Goal: Transaction & Acquisition: Purchase product/service

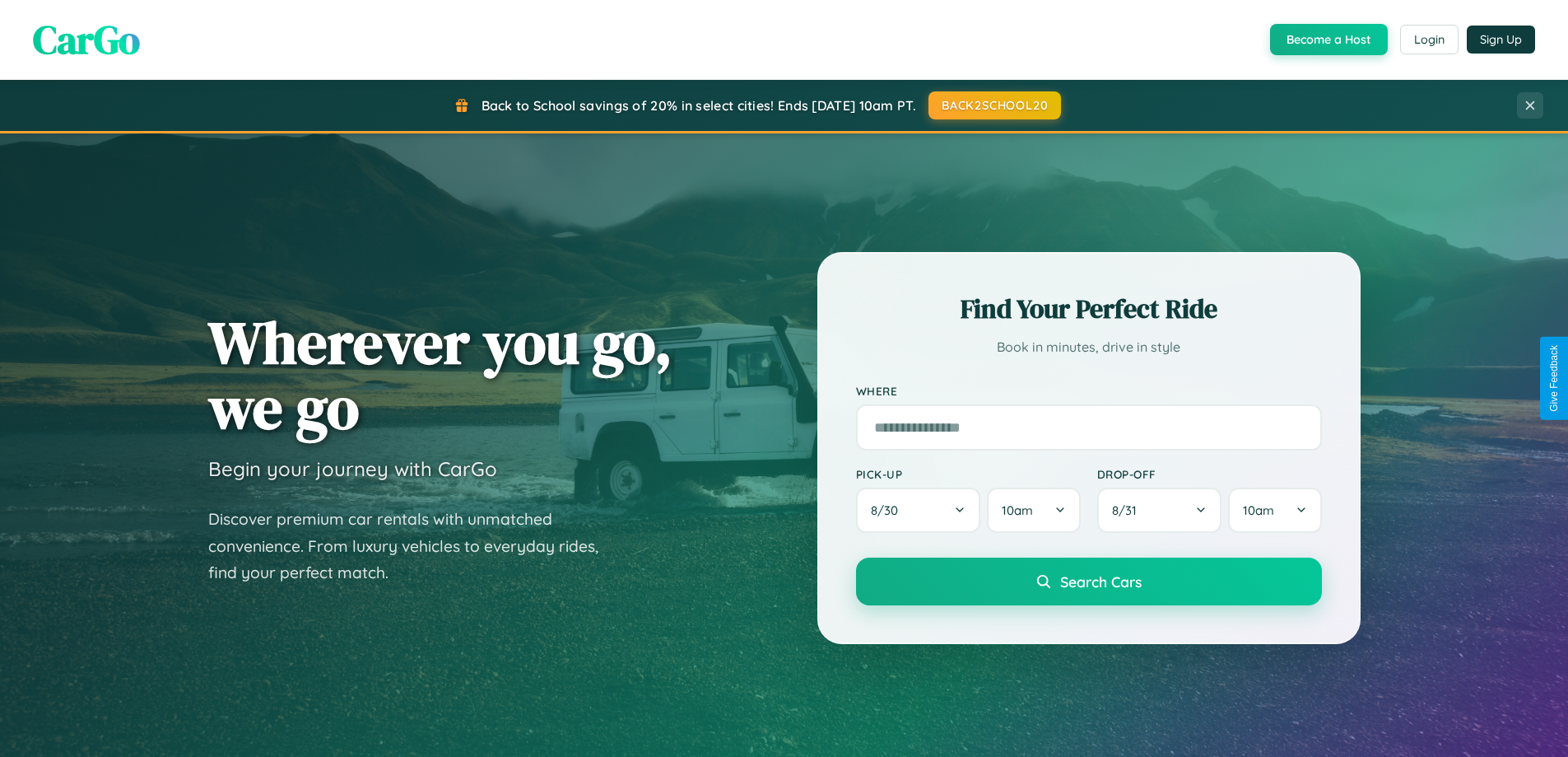
scroll to position [1133, 0]
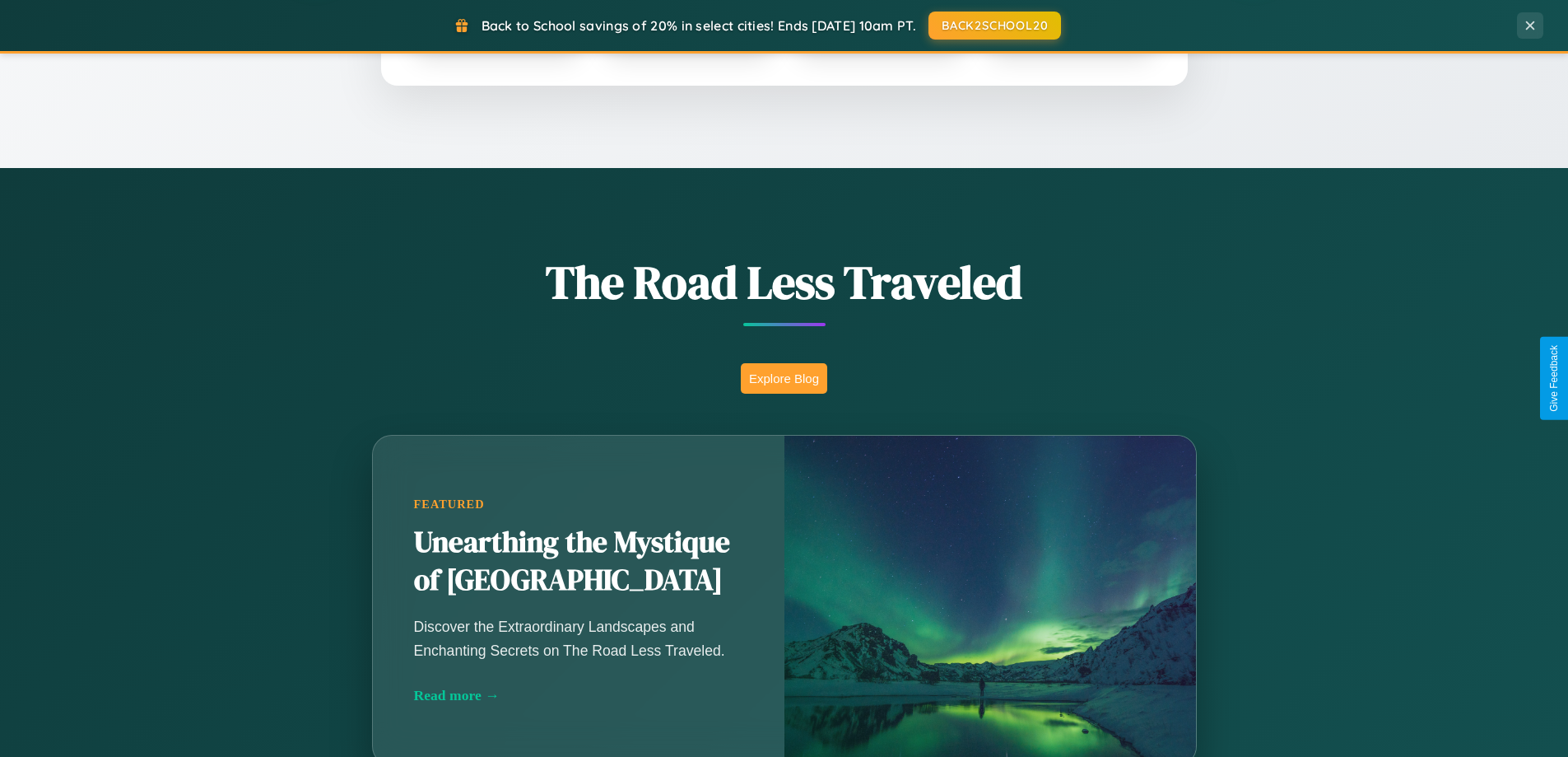
click at [784, 378] on button "Explore Blog" at bounding box center [784, 378] width 87 height 30
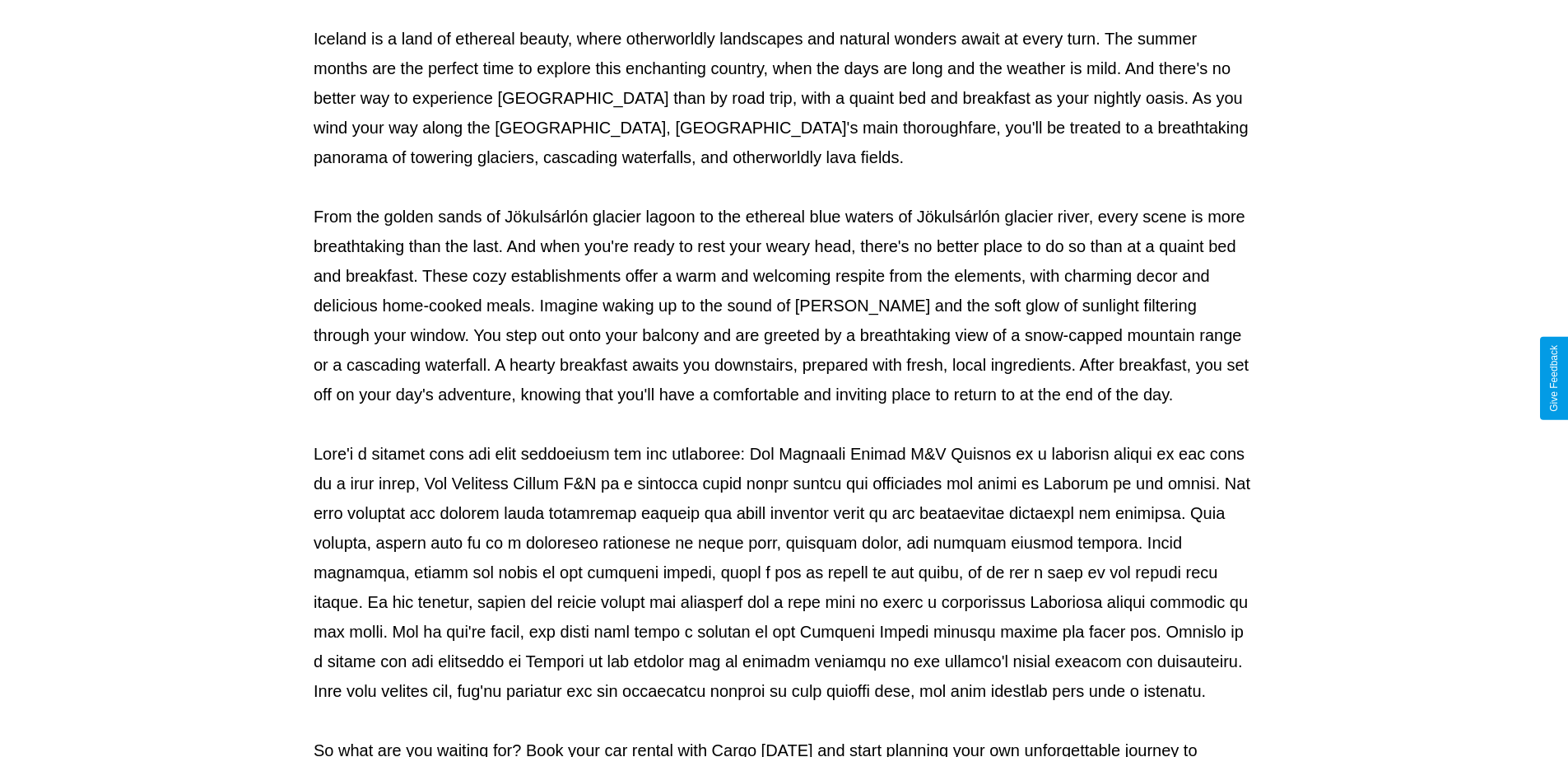
scroll to position [533, 0]
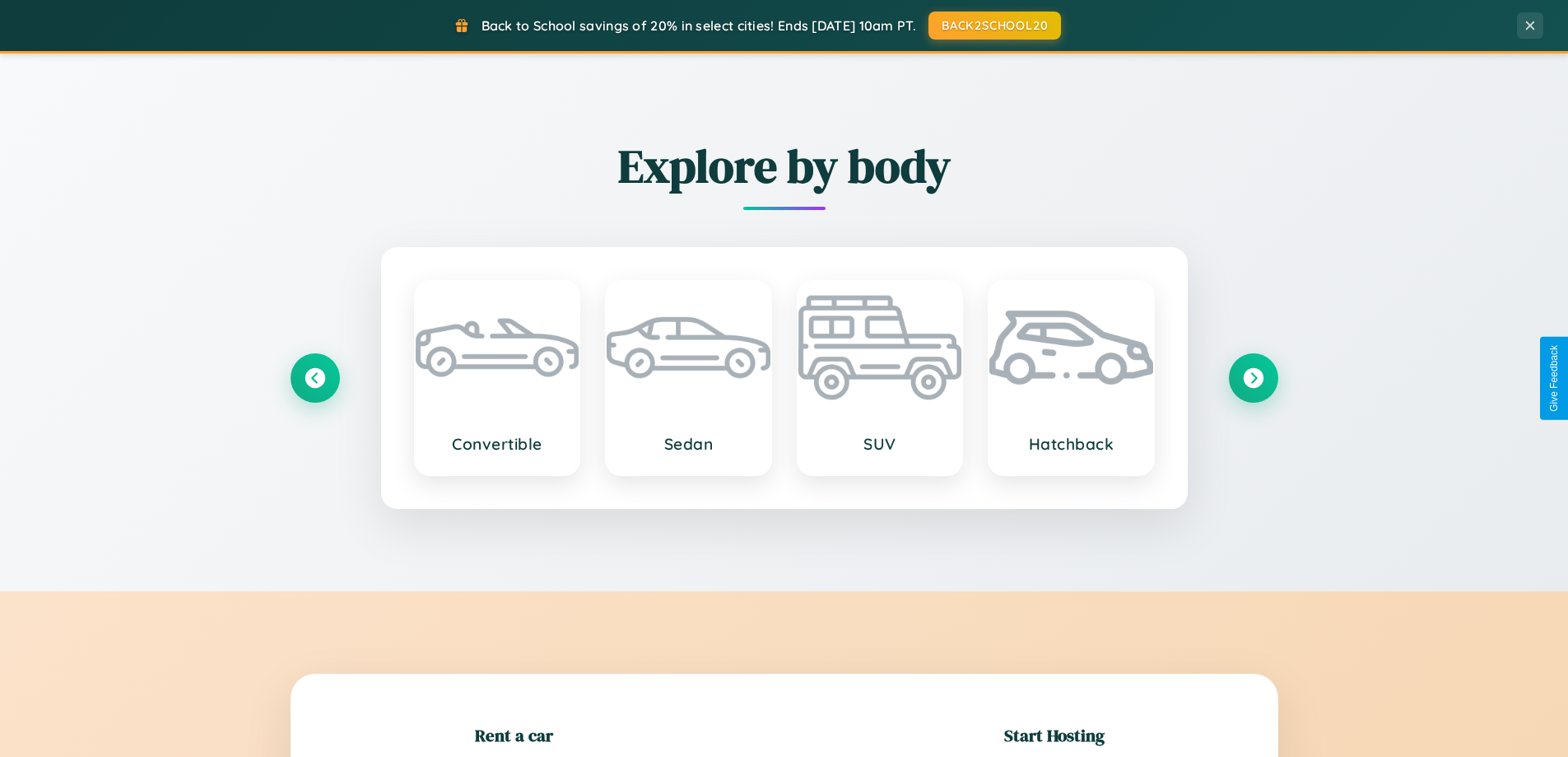
scroll to position [356, 0]
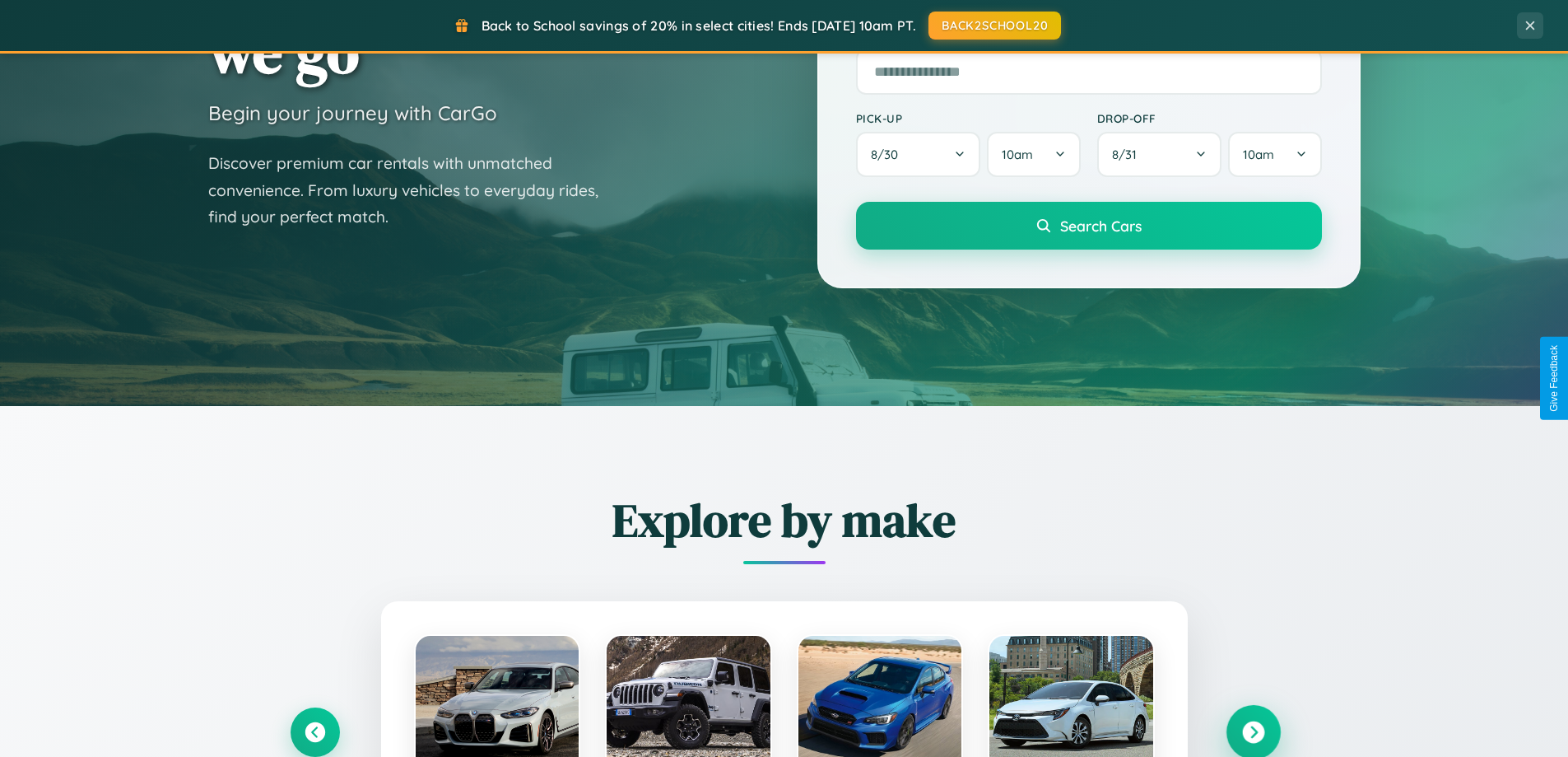
click at [1253, 732] on icon at bounding box center [1253, 732] width 22 height 22
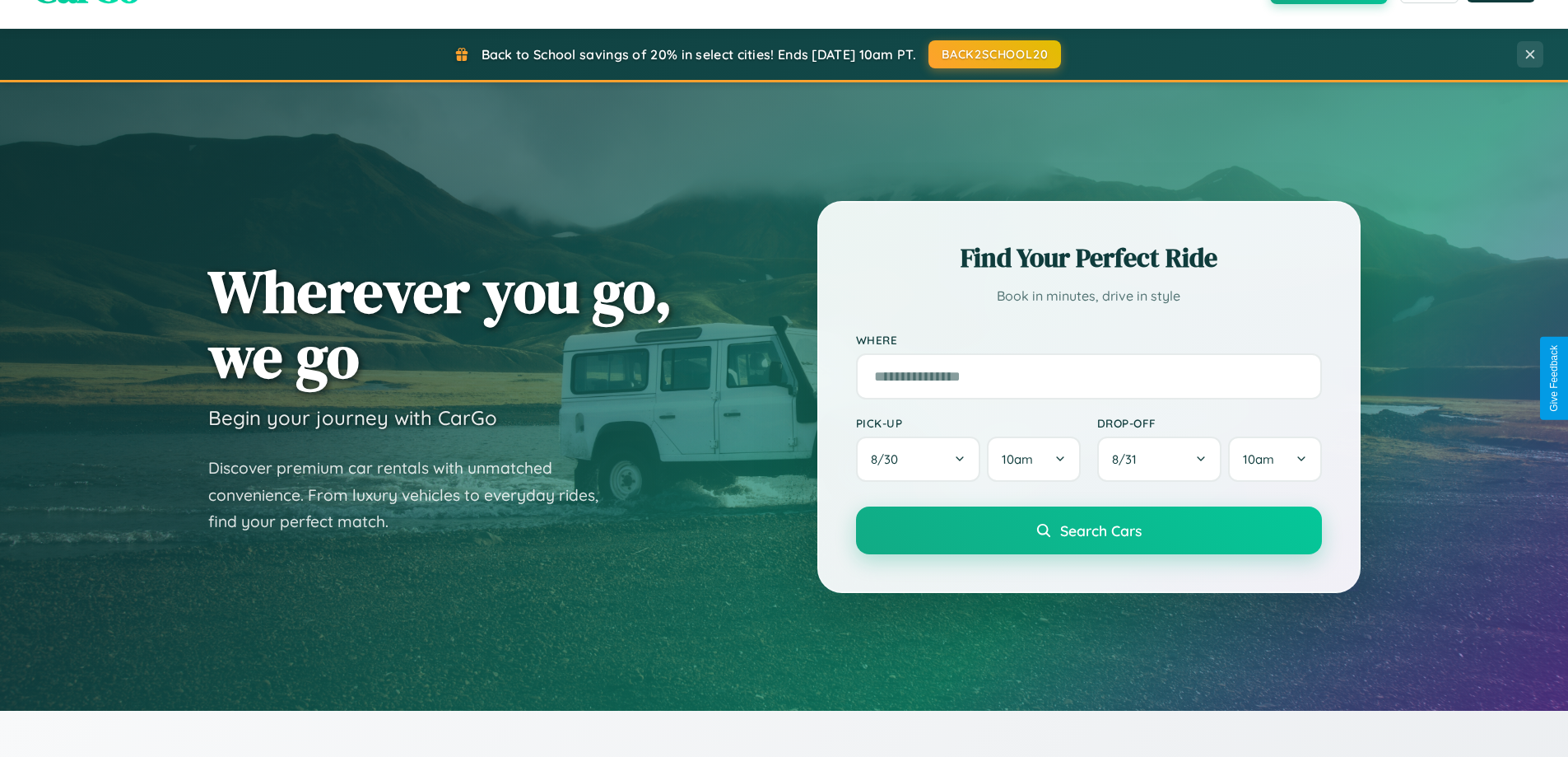
scroll to position [49, 0]
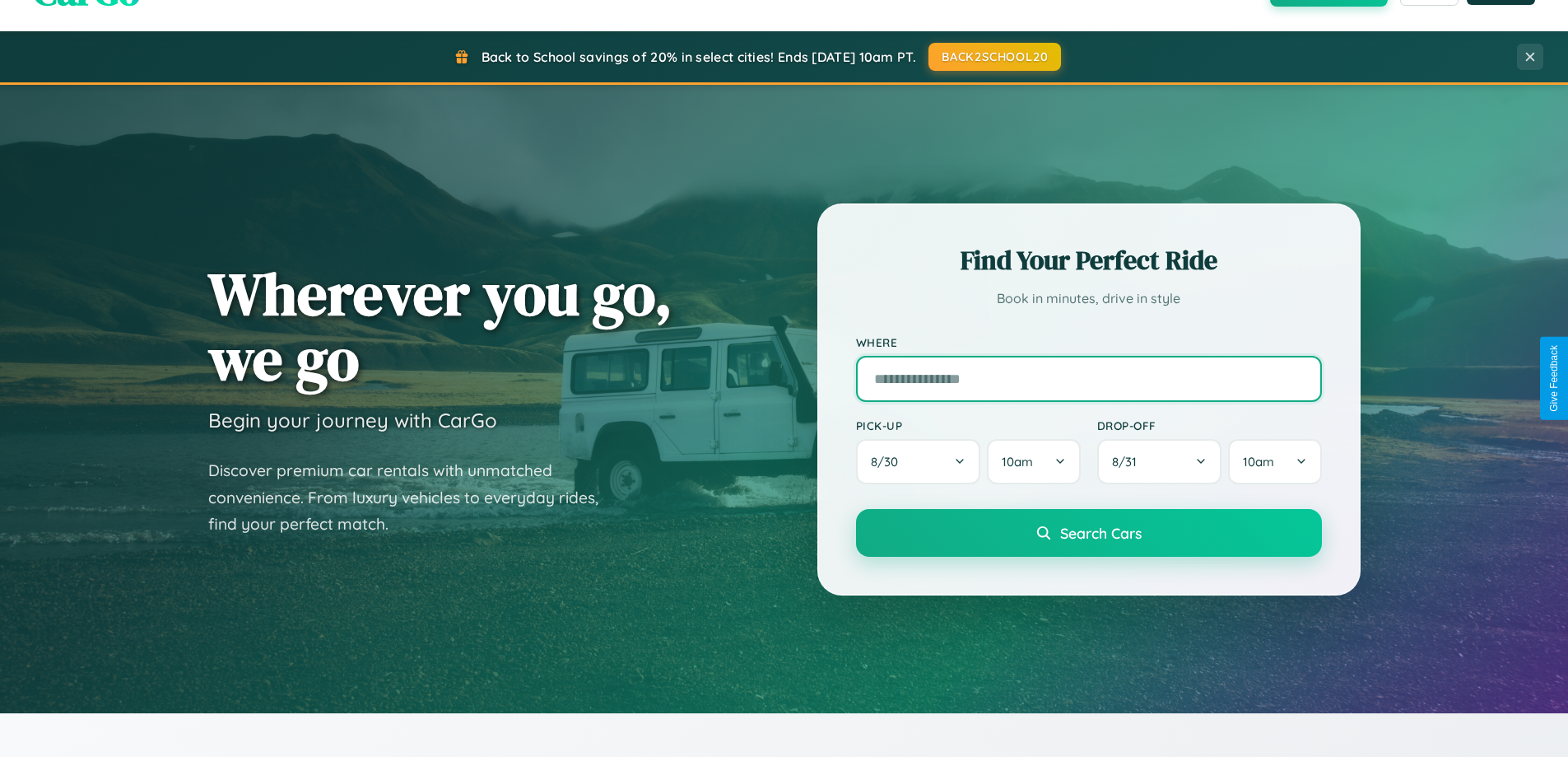
click at [1088, 378] on input "text" at bounding box center [1089, 379] width 466 height 46
type input "*****"
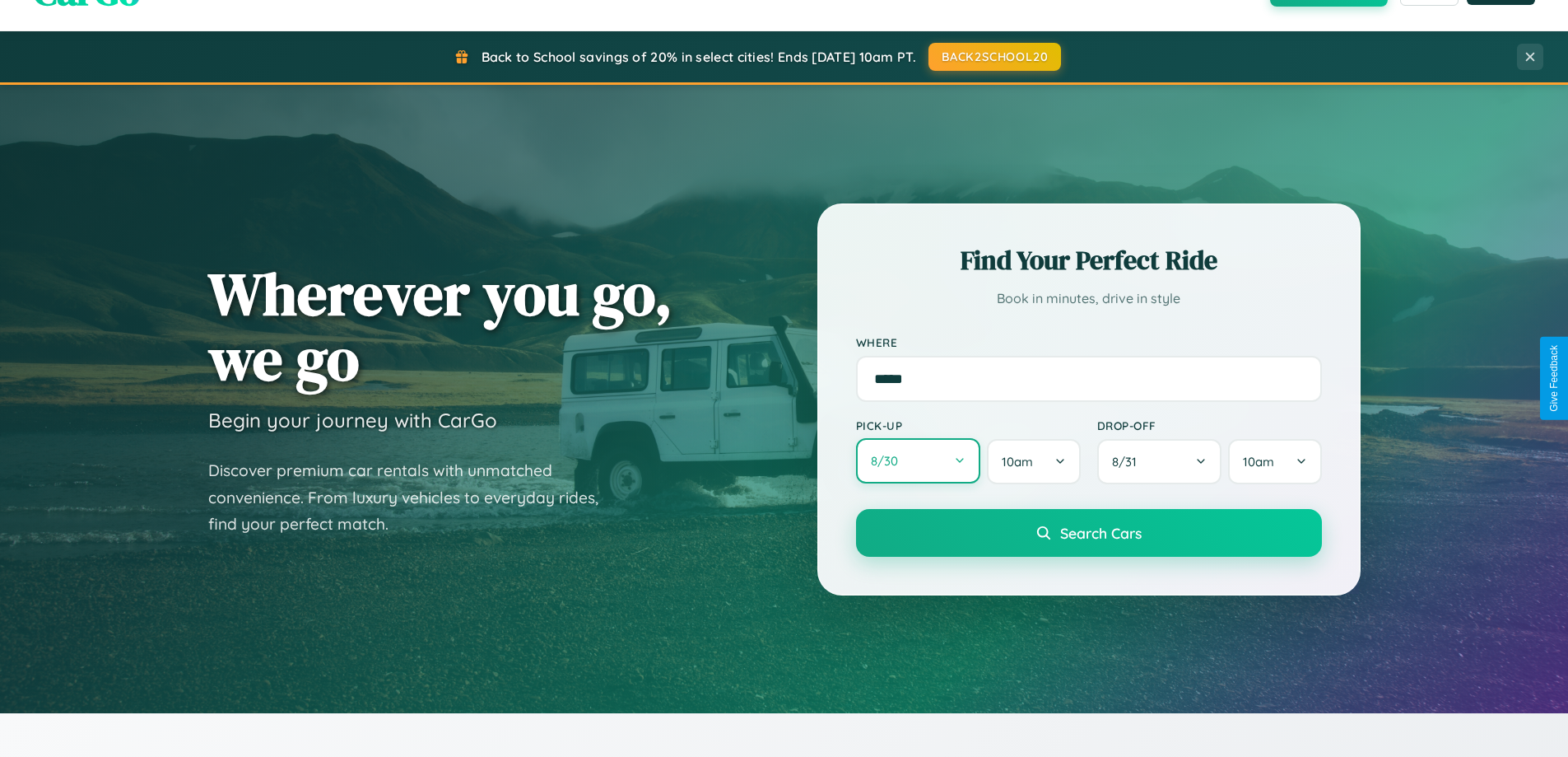
click at [918, 462] on button "8 / 30" at bounding box center [919, 460] width 125 height 45
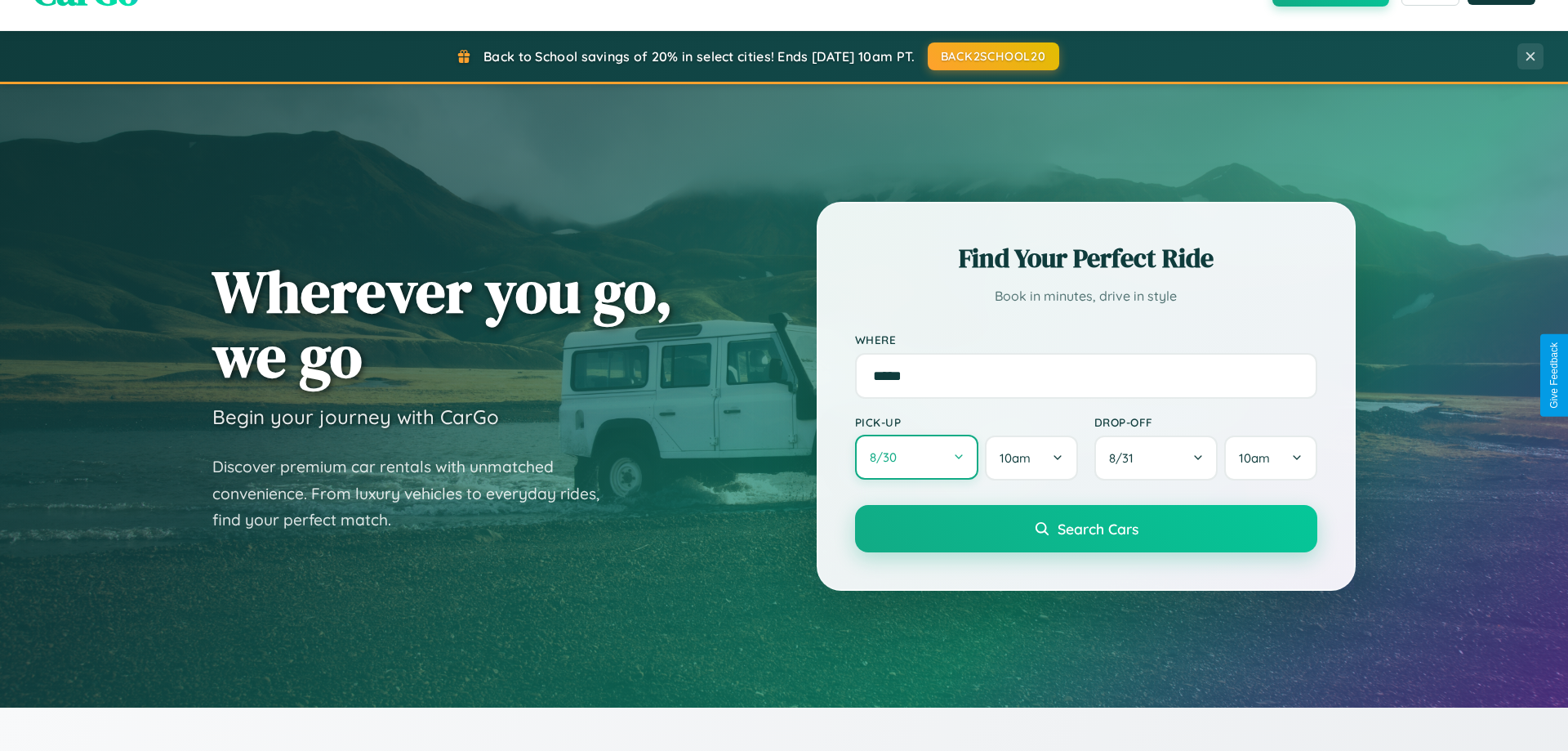
select select "*"
select select "****"
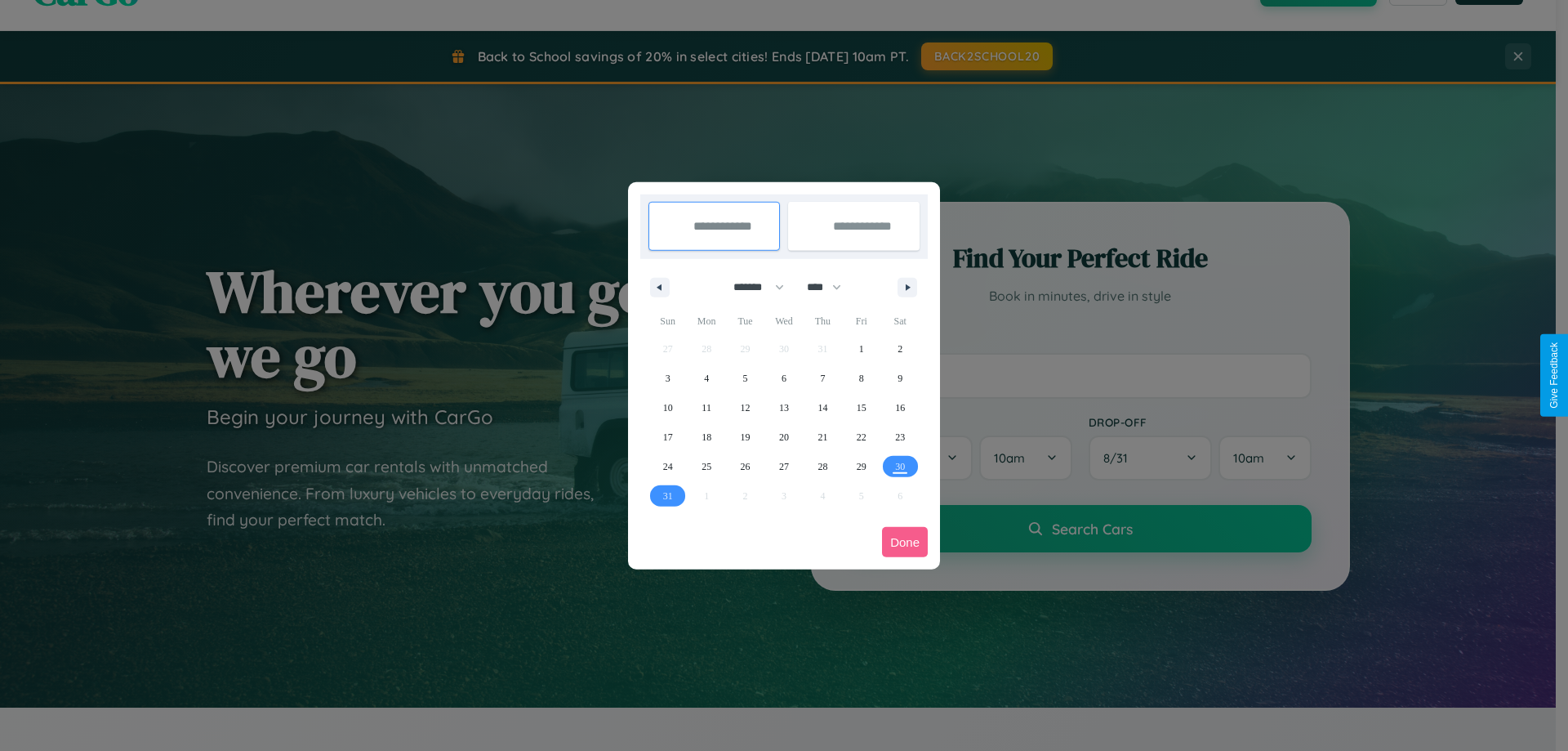
drag, startPoint x: 752, startPoint y: 287, endPoint x: 784, endPoint y: 328, distance: 52.0
click at [752, 287] on select "******* ******** ***** ***** *** **** **** ****** ********* ******* ******** **…" at bounding box center [756, 287] width 69 height 27
select select "*"
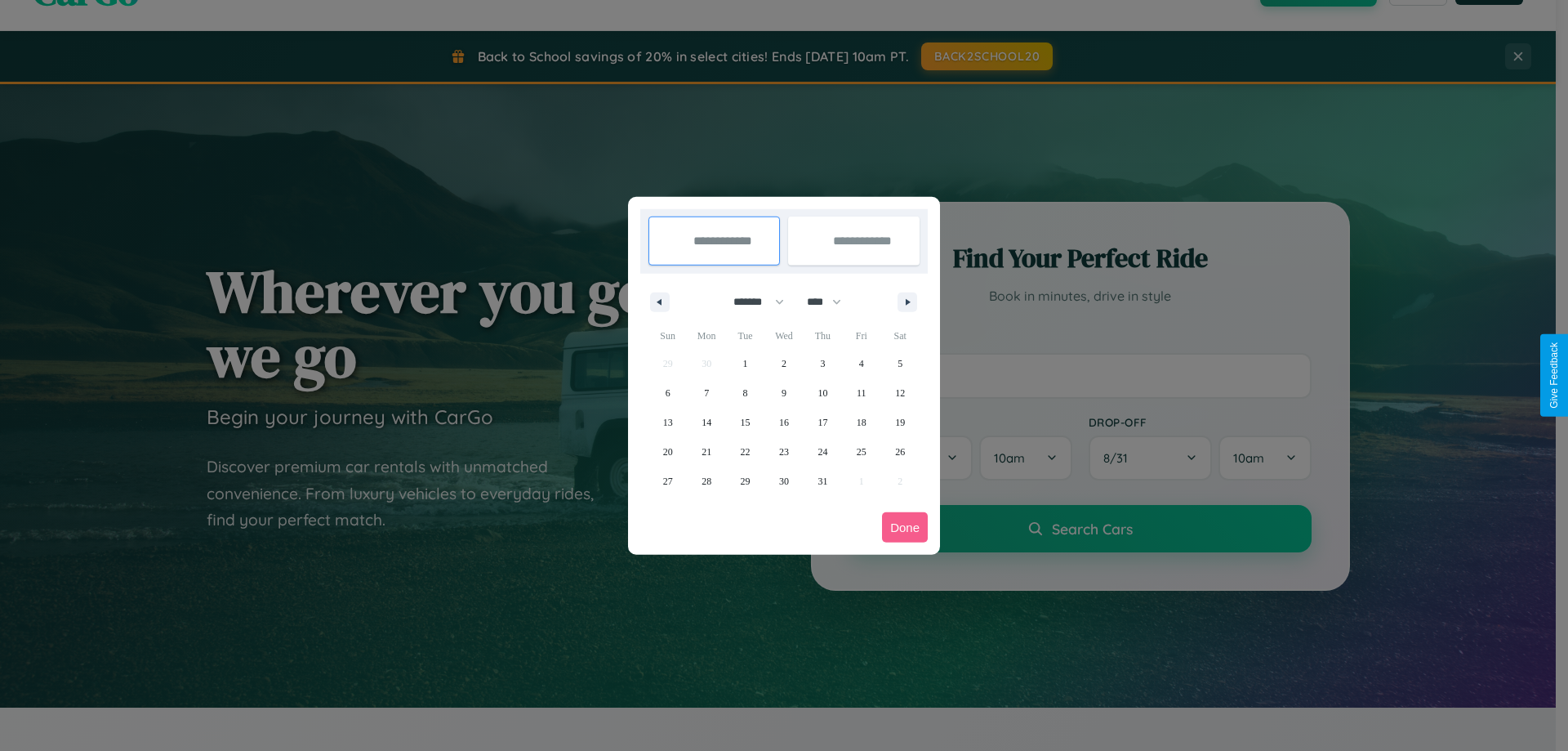
drag, startPoint x: 831, startPoint y: 301, endPoint x: 784, endPoint y: 328, distance: 54.2
click at [831, 301] on select "**** **** **** **** **** **** **** **** **** **** **** **** **** **** **** ****…" at bounding box center [824, 301] width 49 height 27
select select "****"
click at [900, 393] on span "11" at bounding box center [900, 393] width 10 height 29
type input "**********"
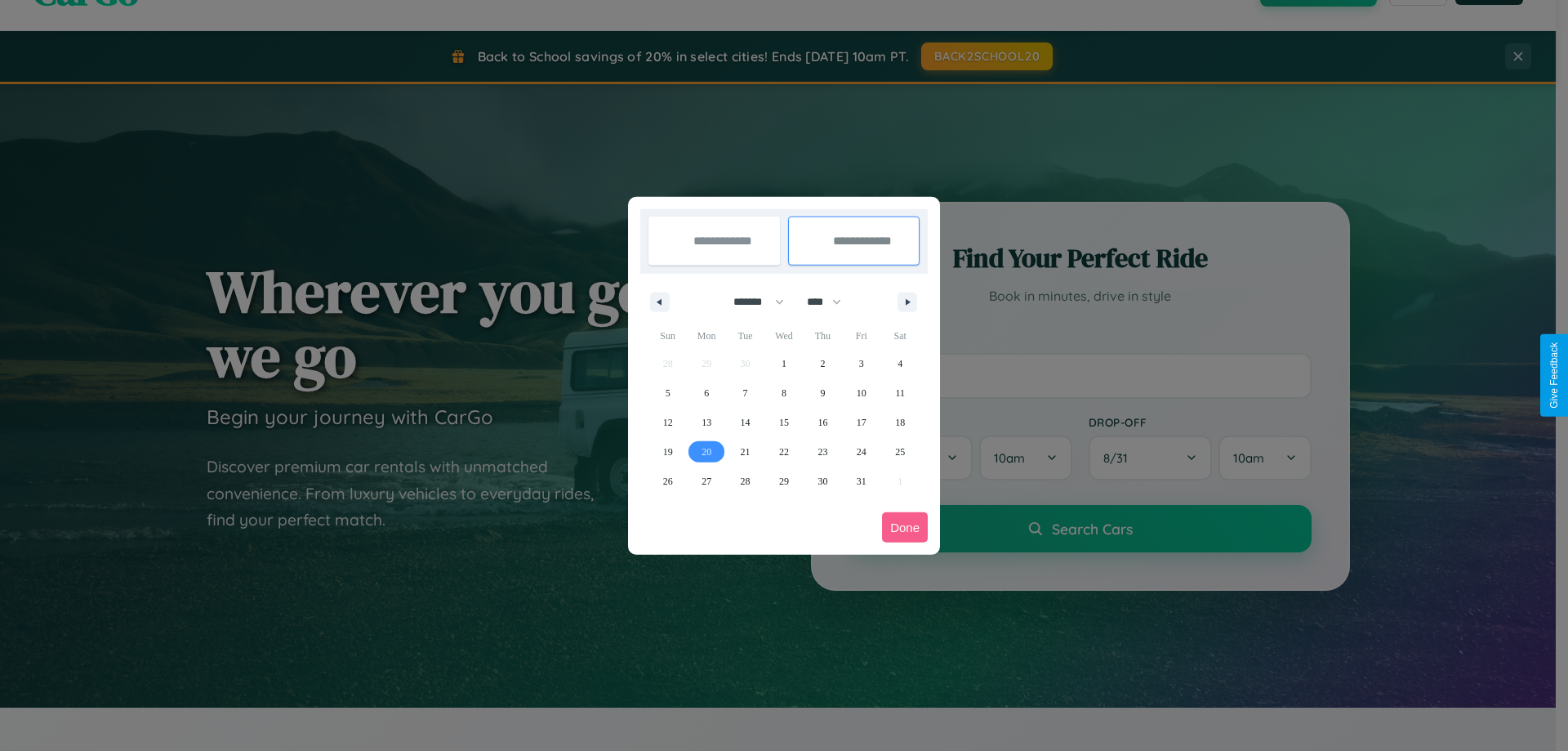
click at [707, 451] on span "20" at bounding box center [706, 451] width 10 height 29
type input "**********"
click at [905, 527] on button "Done" at bounding box center [905, 527] width 46 height 30
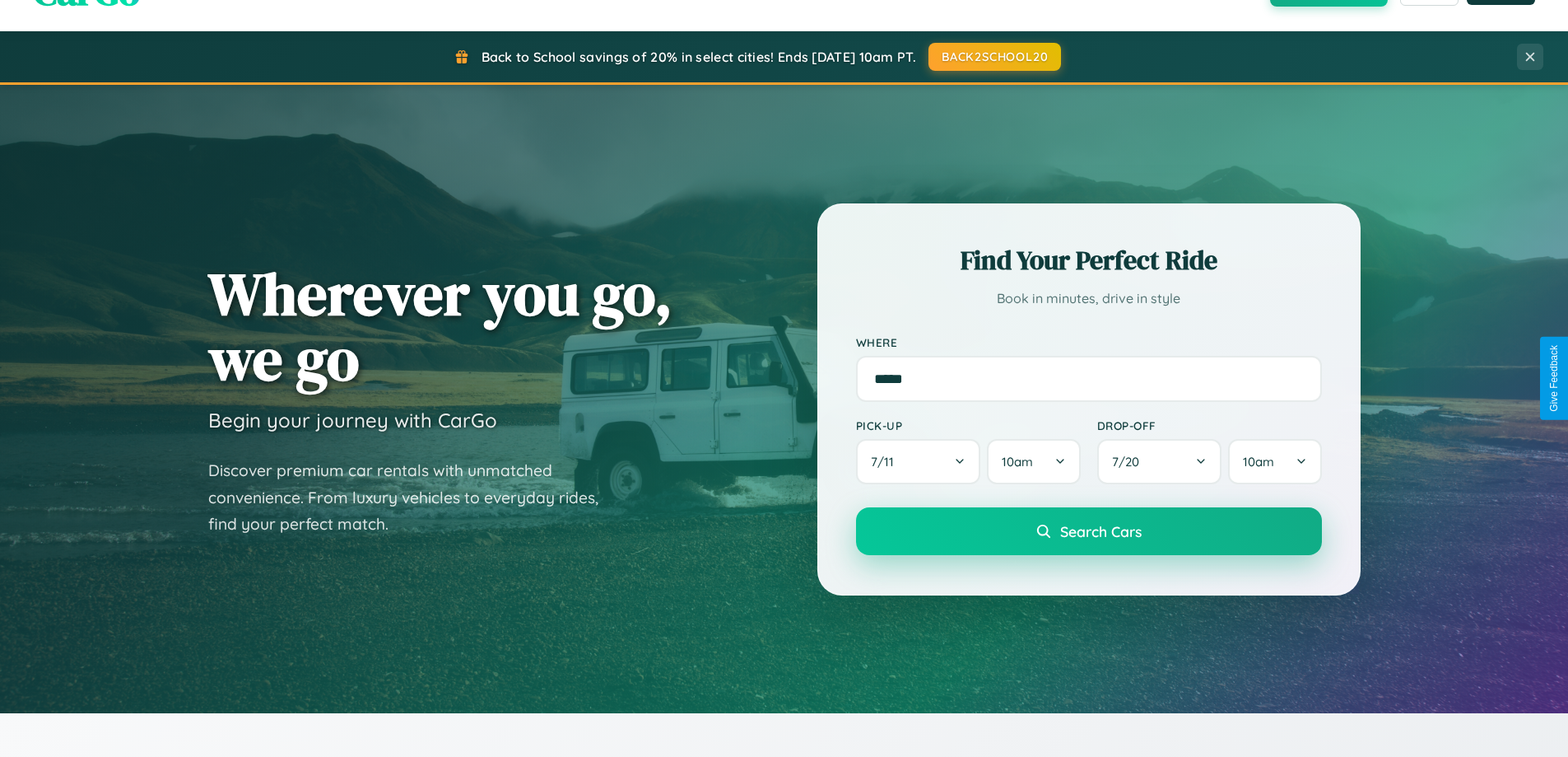
click at [1088, 531] on span "Search Cars" at bounding box center [1101, 531] width 81 height 18
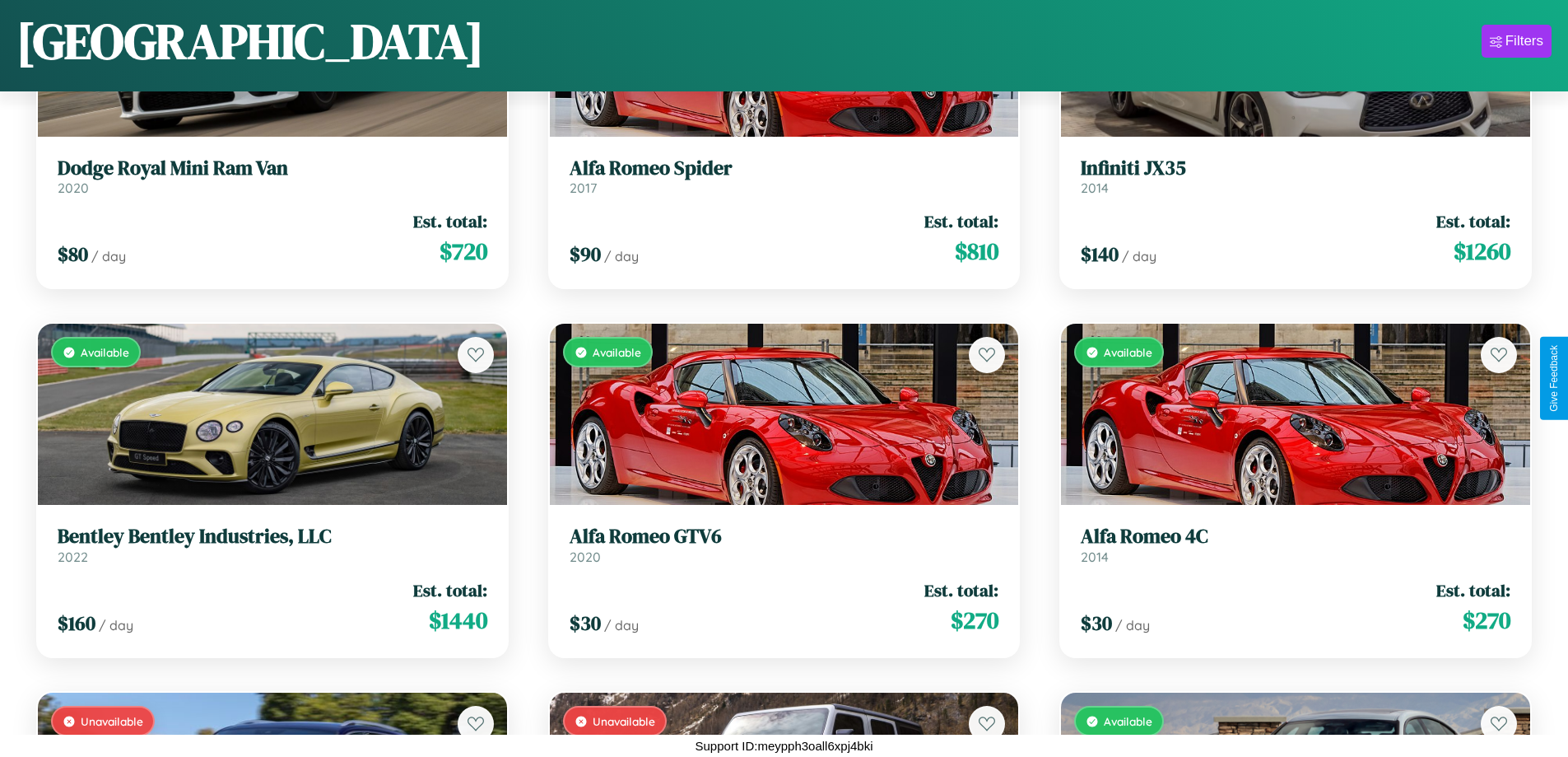
scroll to position [3920, 0]
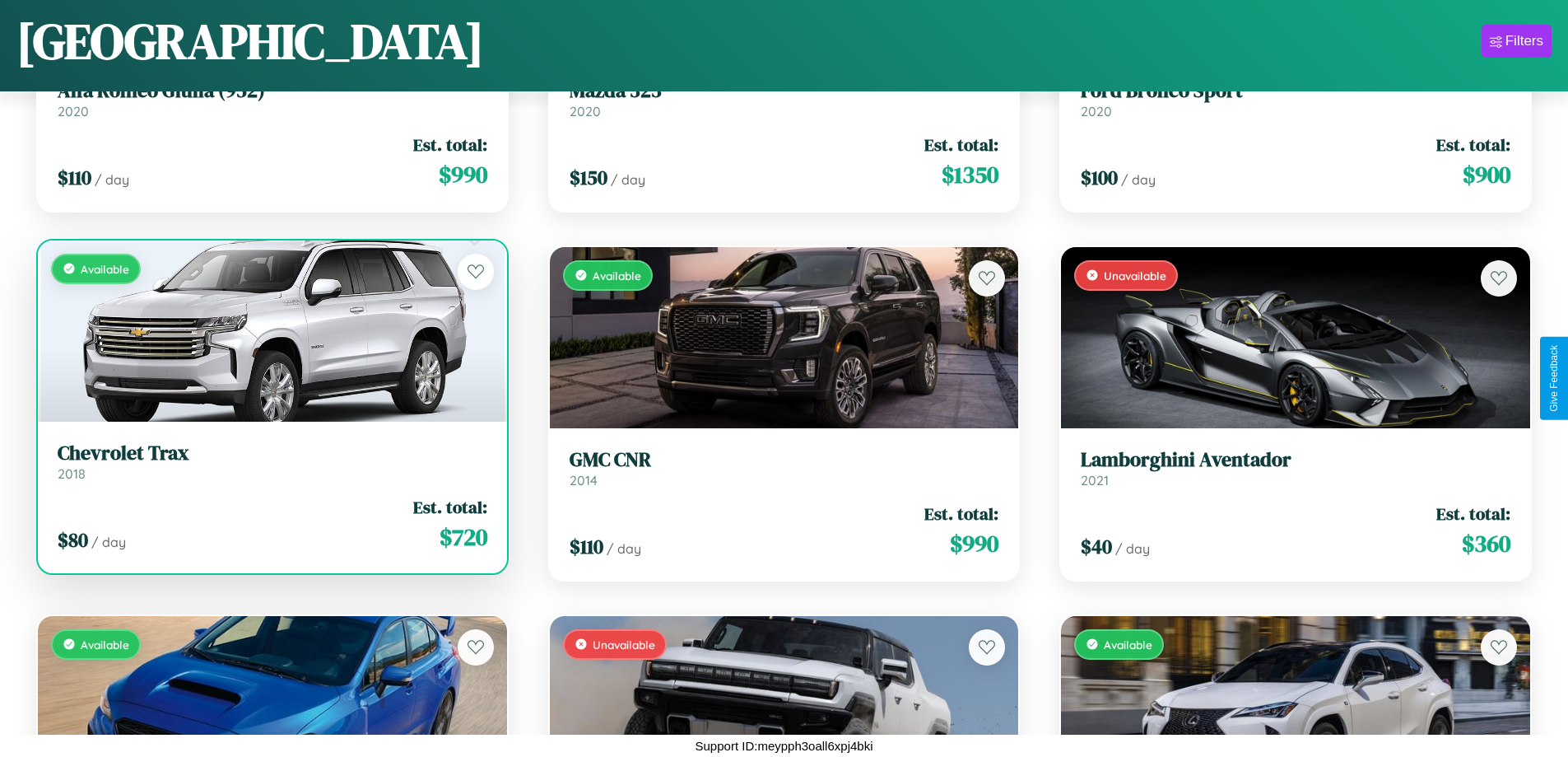
click at [270, 467] on link "Chevrolet Trax 2018" at bounding box center [273, 462] width 430 height 41
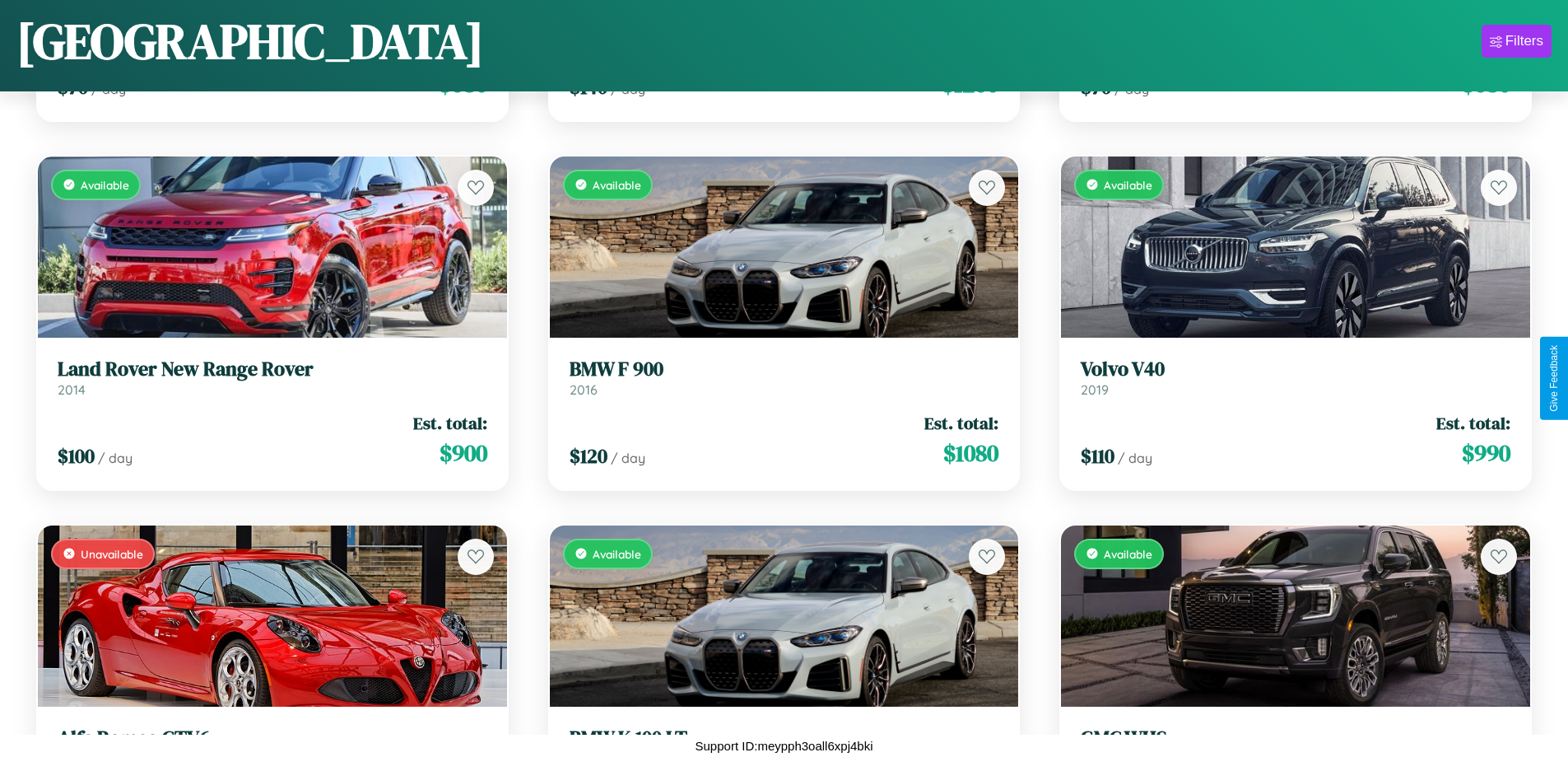
scroll to position [1707, 0]
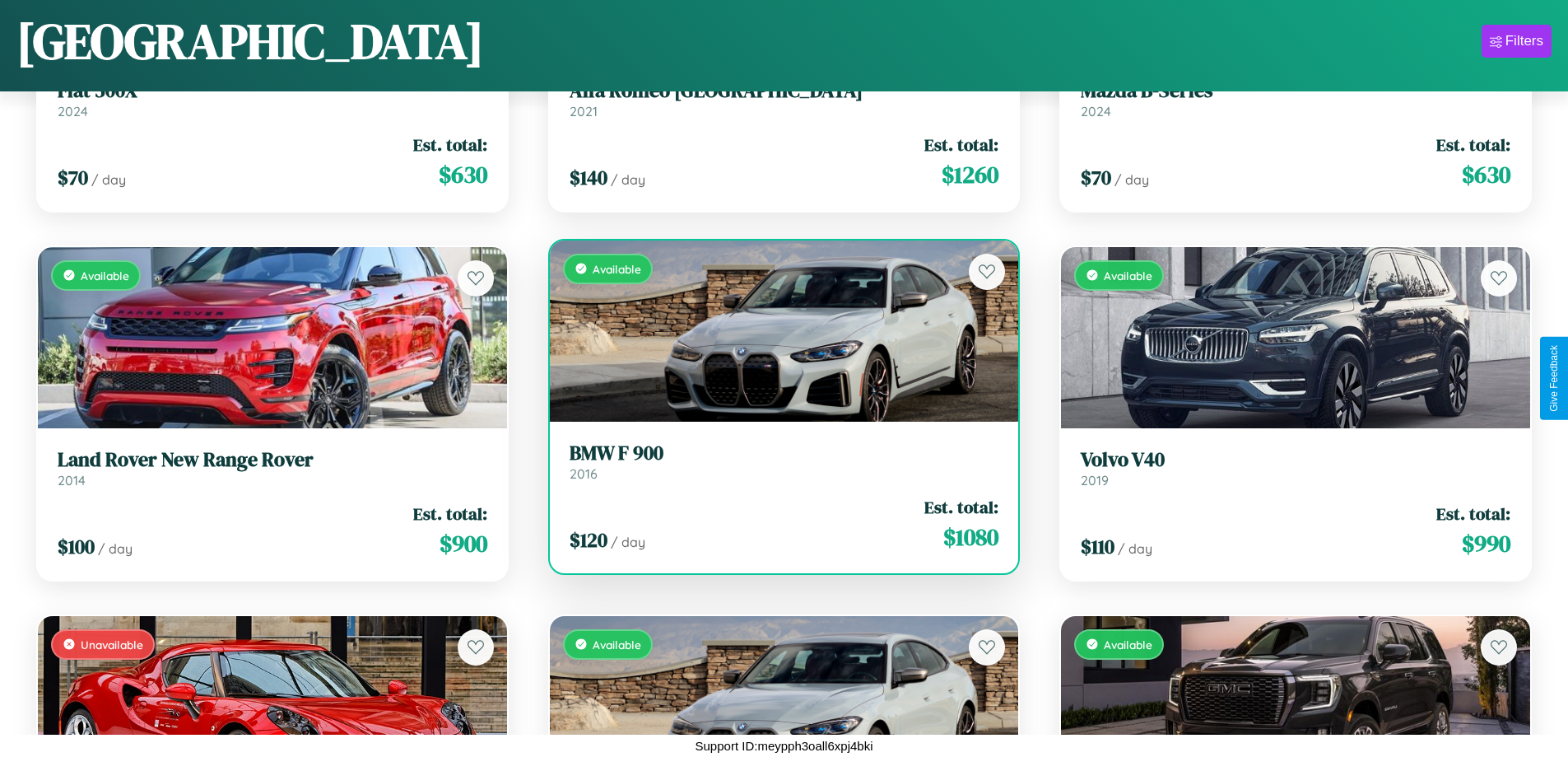
click at [777, 461] on h3 "BMW F 900" at bounding box center [785, 453] width 430 height 24
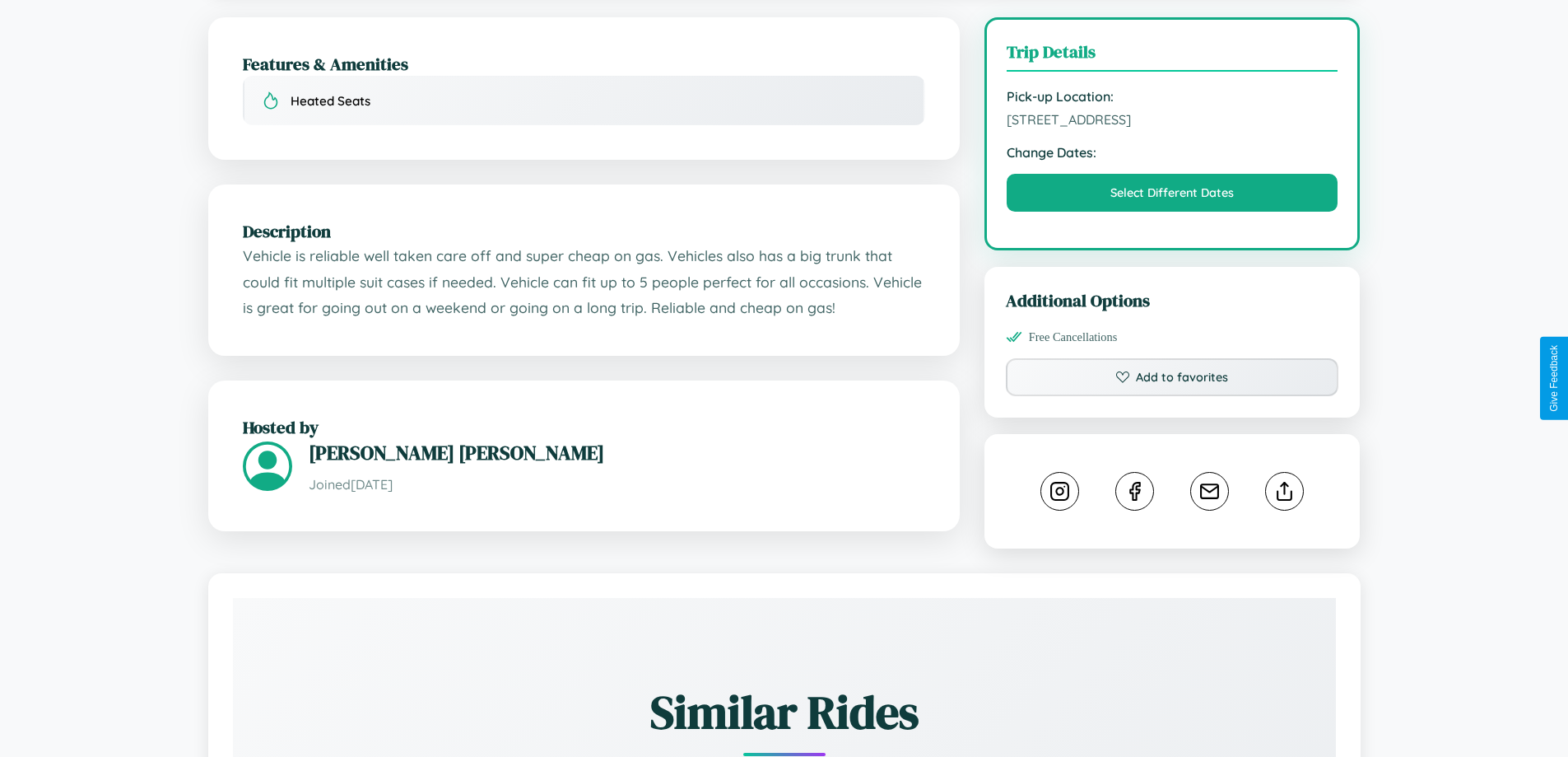
scroll to position [428, 0]
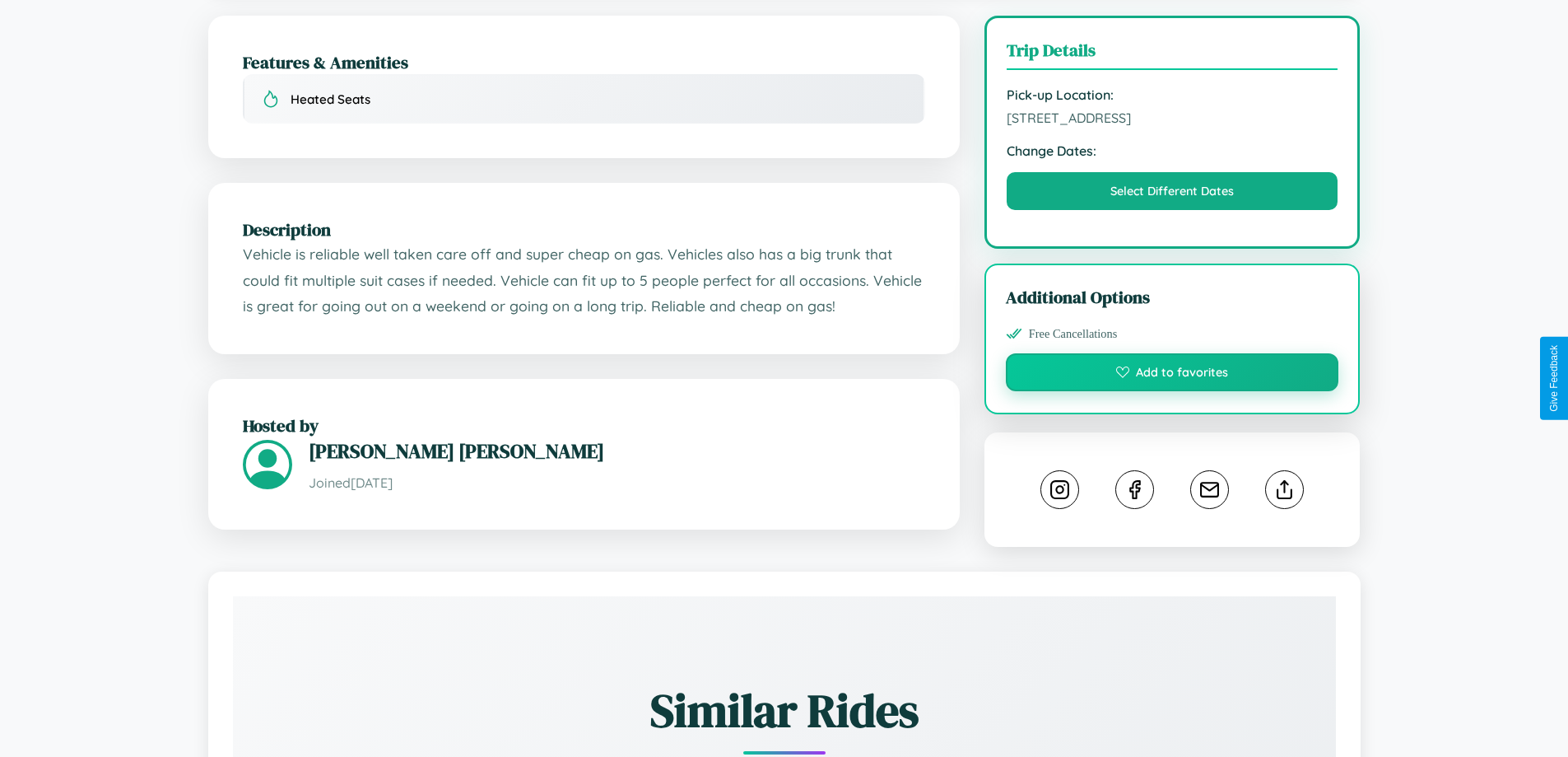
click at [1172, 375] on button "Add to favorites" at bounding box center [1172, 372] width 334 height 38
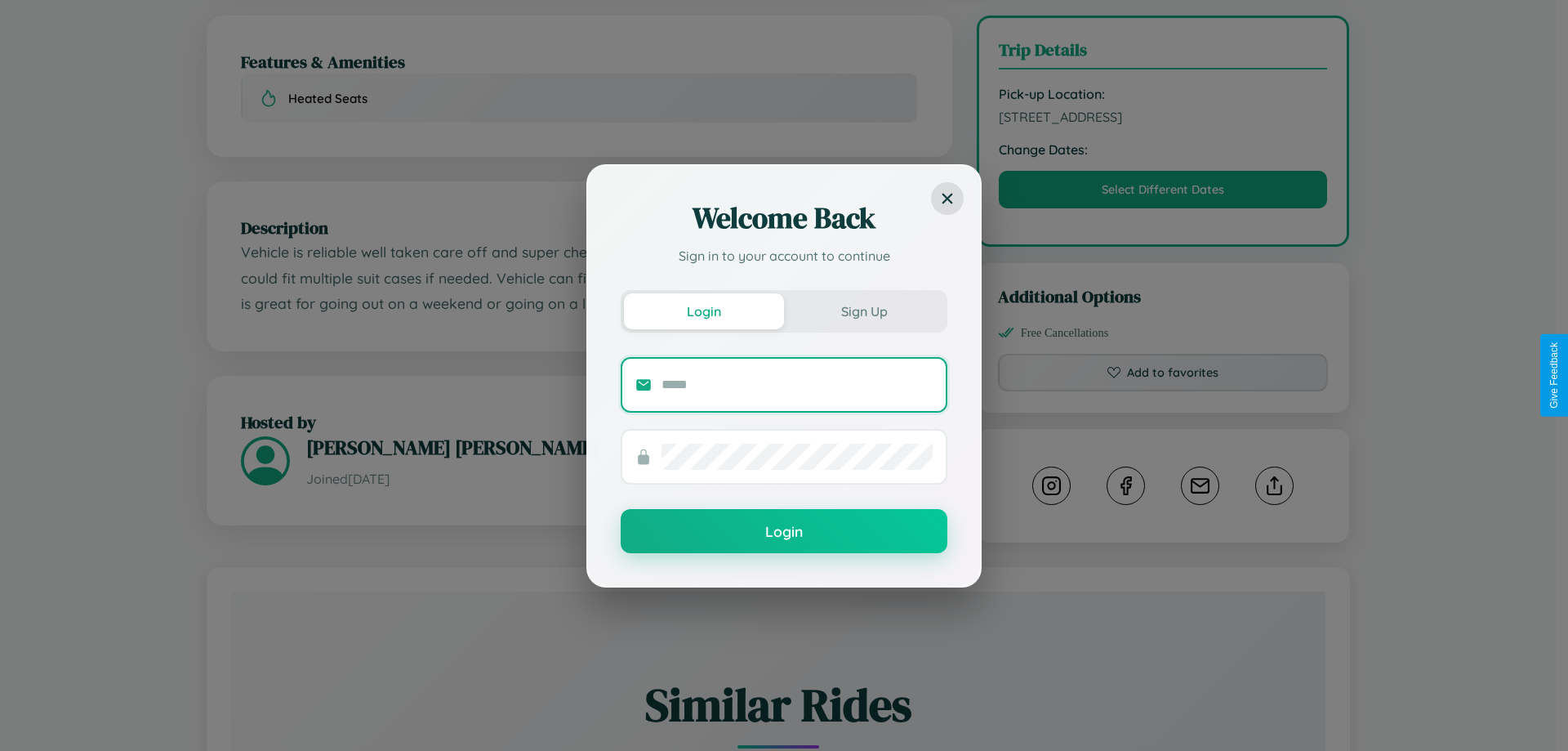
click at [797, 384] on input "text" at bounding box center [797, 385] width 271 height 26
type input "**********"
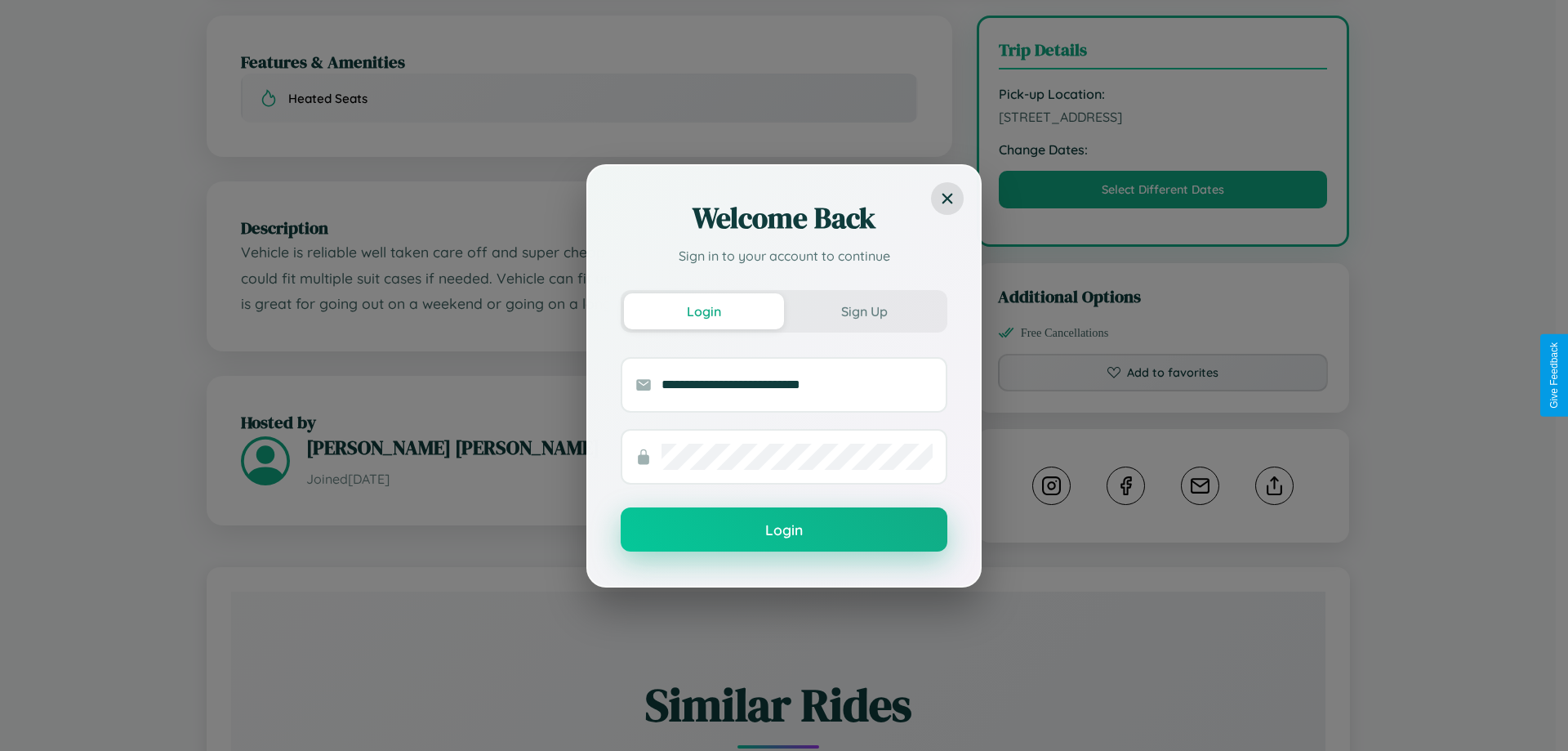
click at [784, 530] on button "Login" at bounding box center [784, 530] width 327 height 44
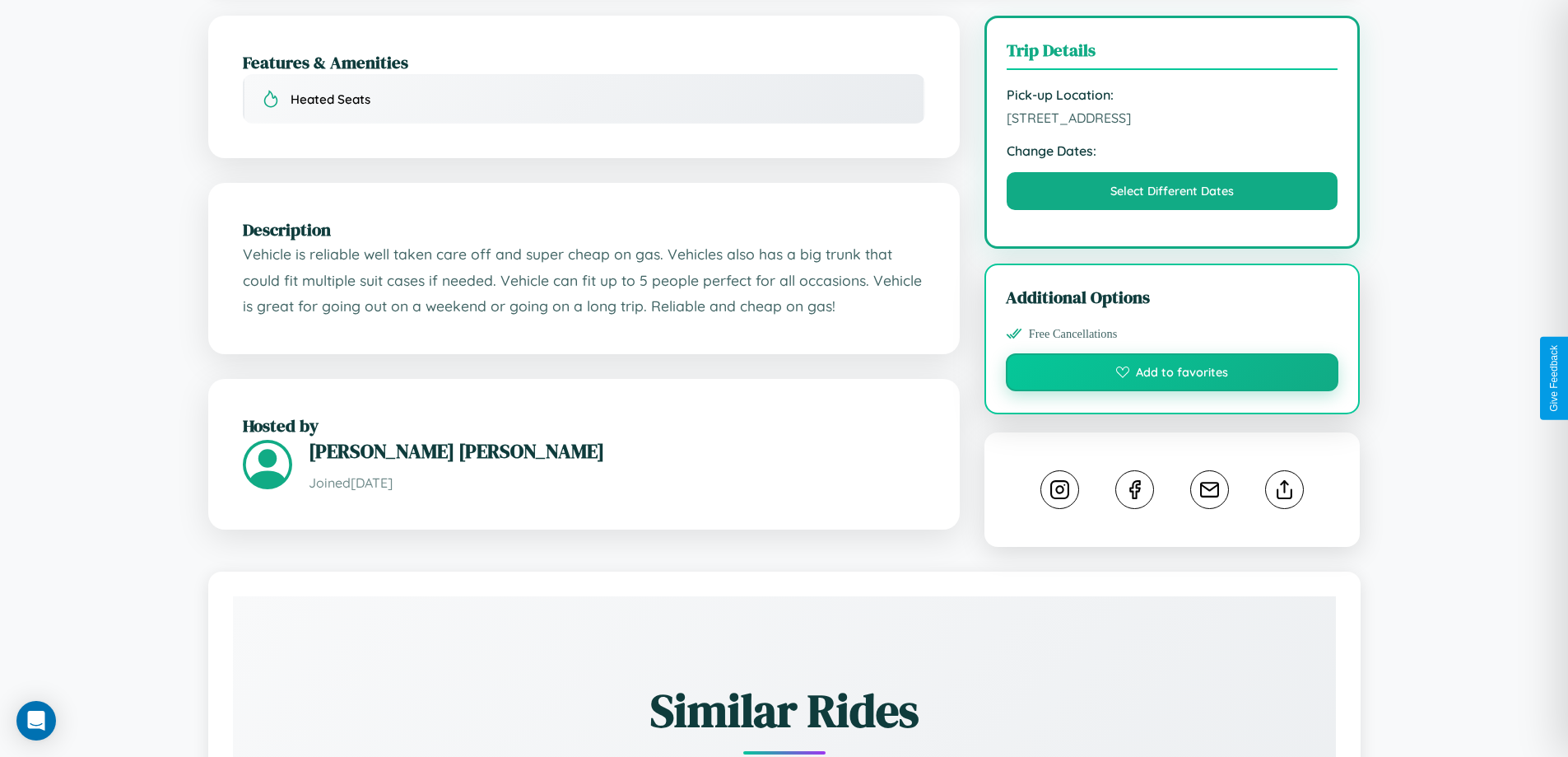
click at [1172, 377] on button "Add to favorites" at bounding box center [1172, 372] width 334 height 38
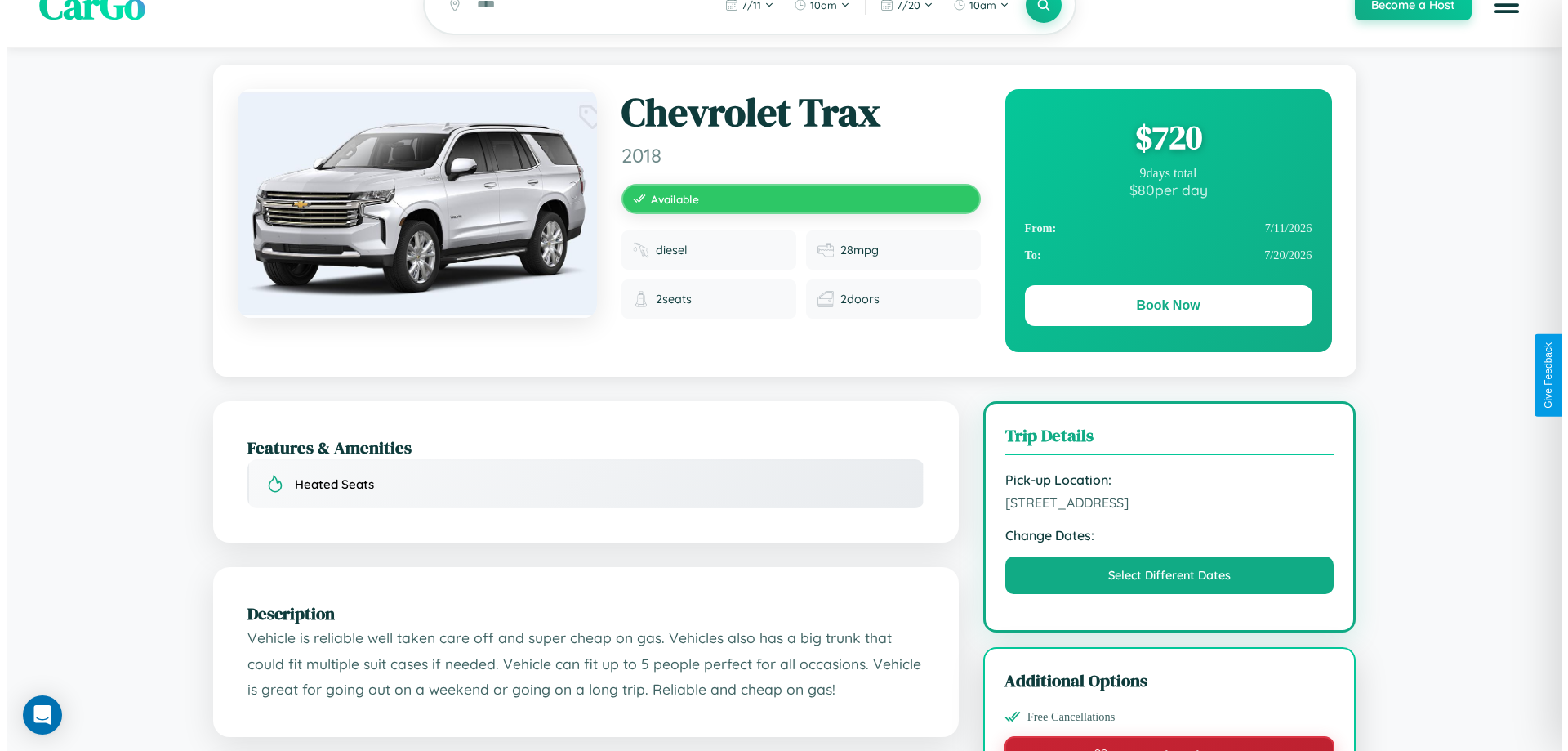
scroll to position [0, 0]
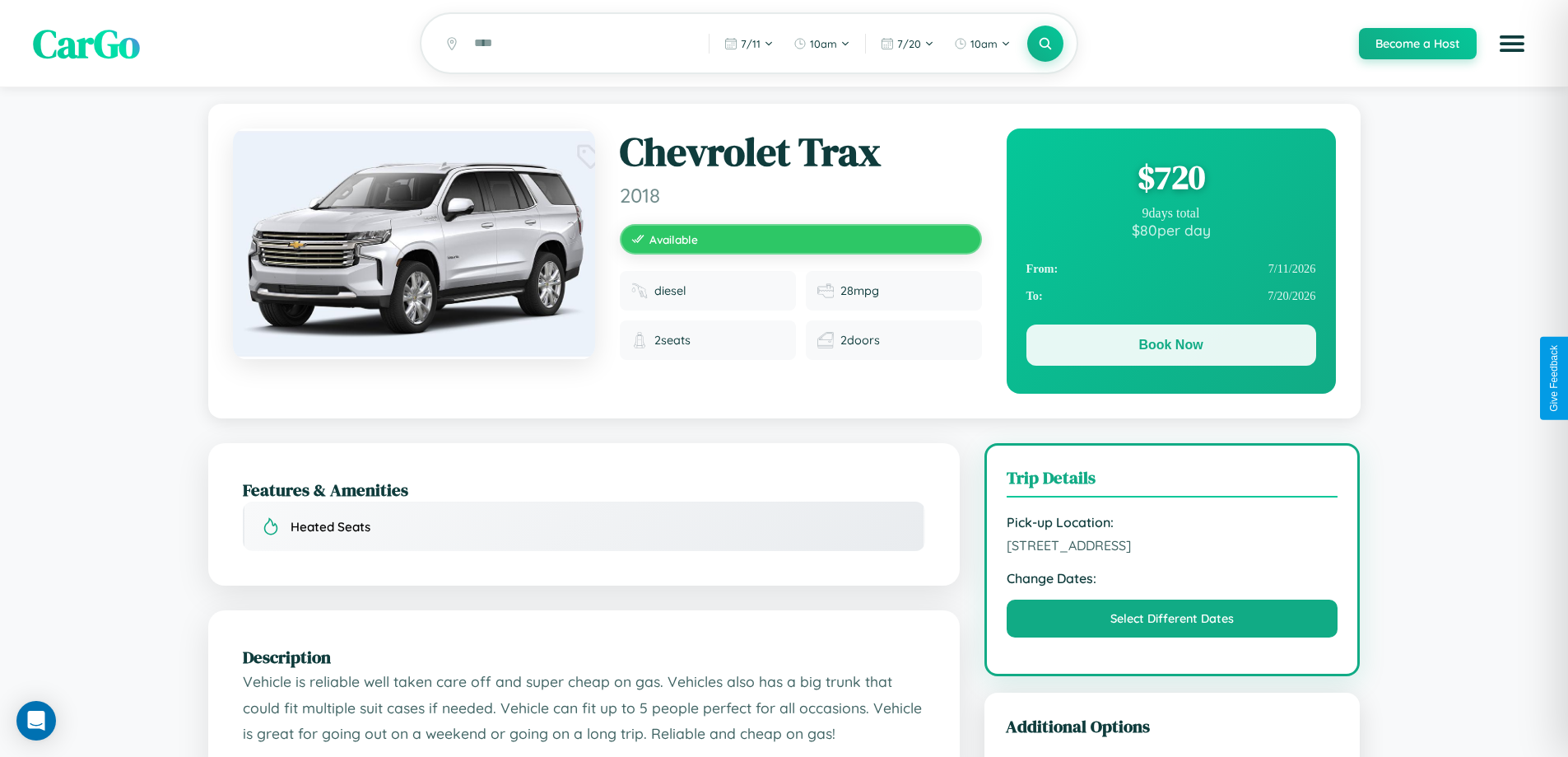
click at [1171, 349] on button "Book Now" at bounding box center [1171, 345] width 289 height 42
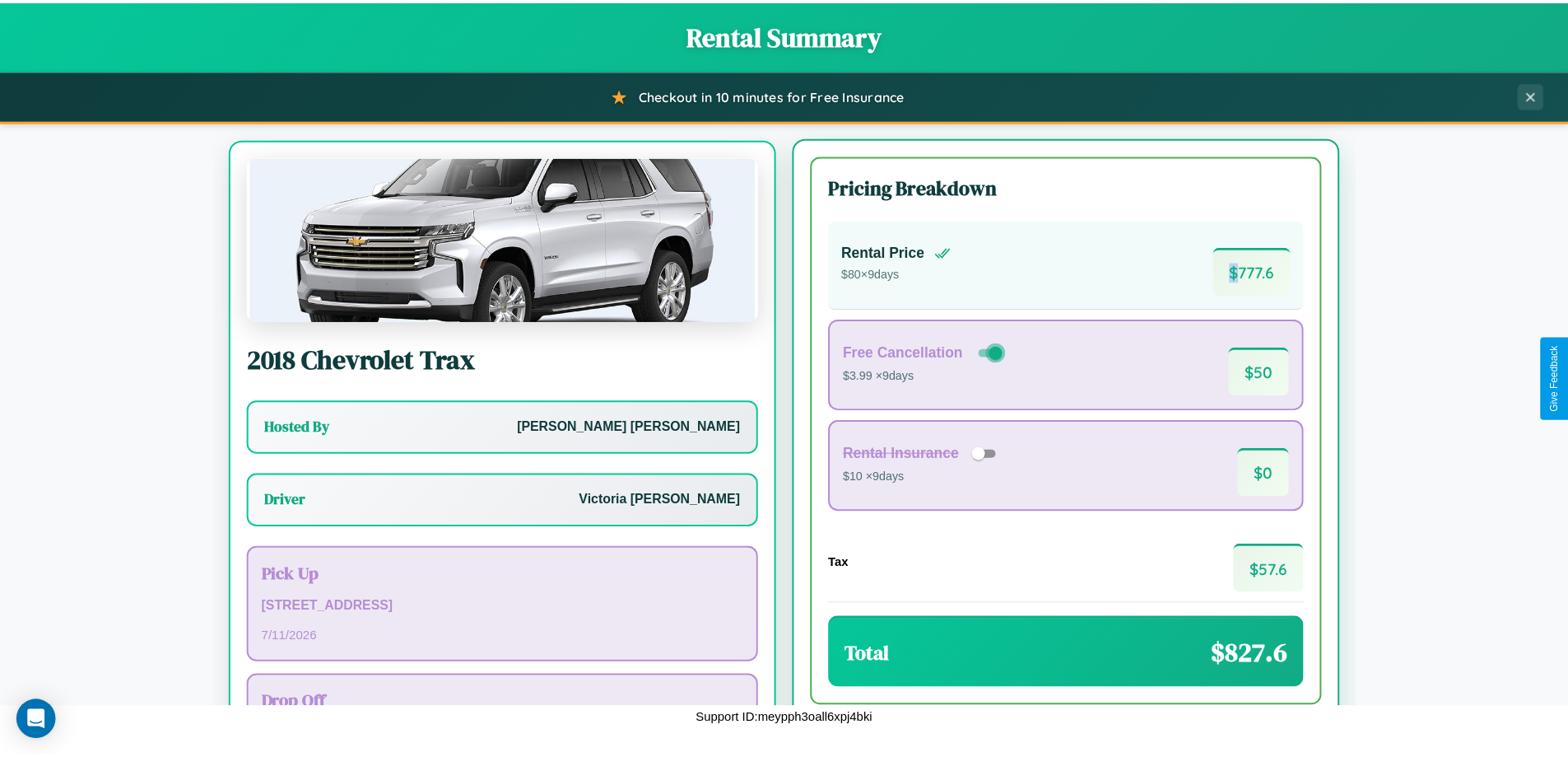
scroll to position [77, 0]
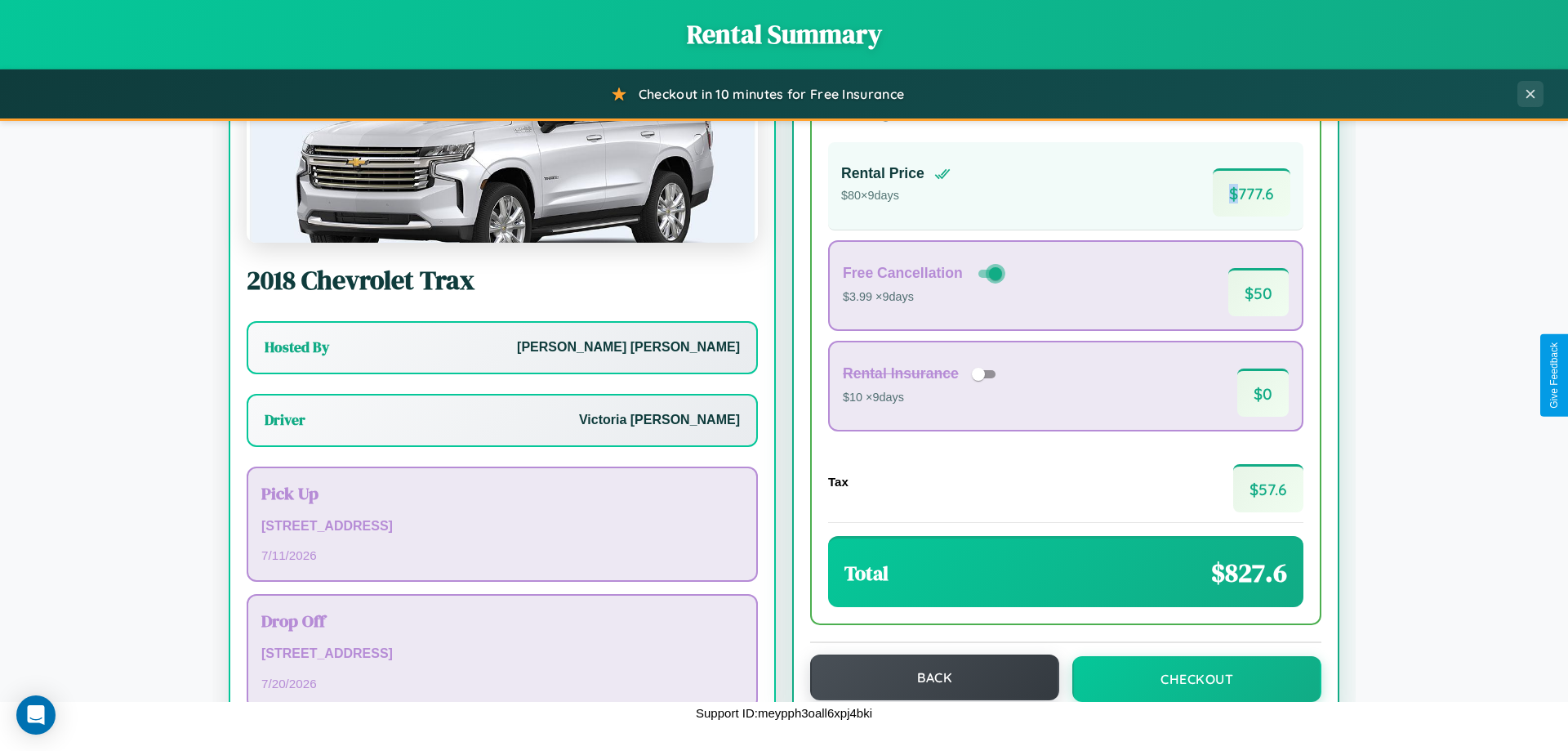
click at [927, 677] on button "Back" at bounding box center [935, 677] width 249 height 46
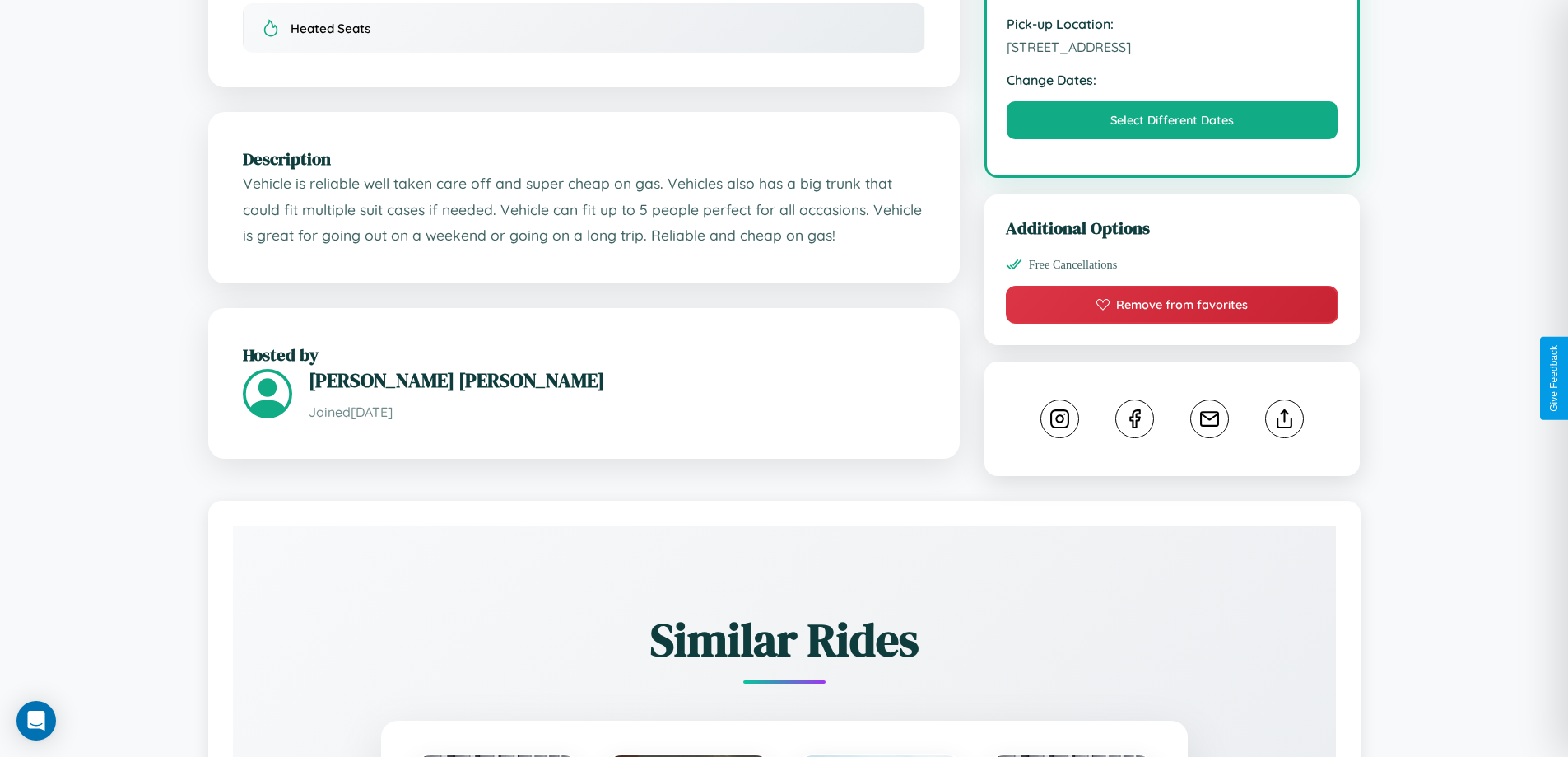
scroll to position [541, 0]
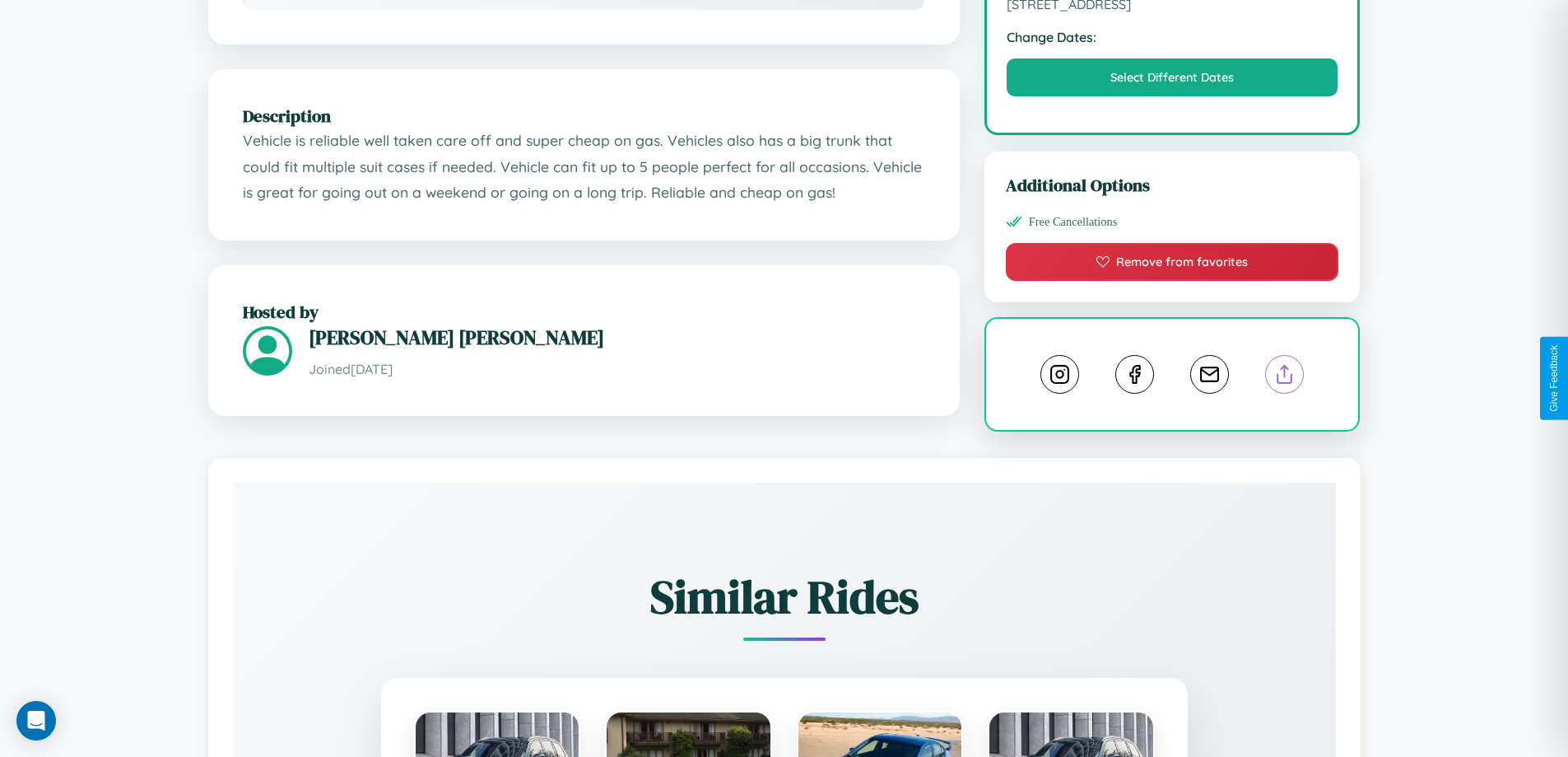
click at [1285, 377] on line at bounding box center [1285, 371] width 0 height 12
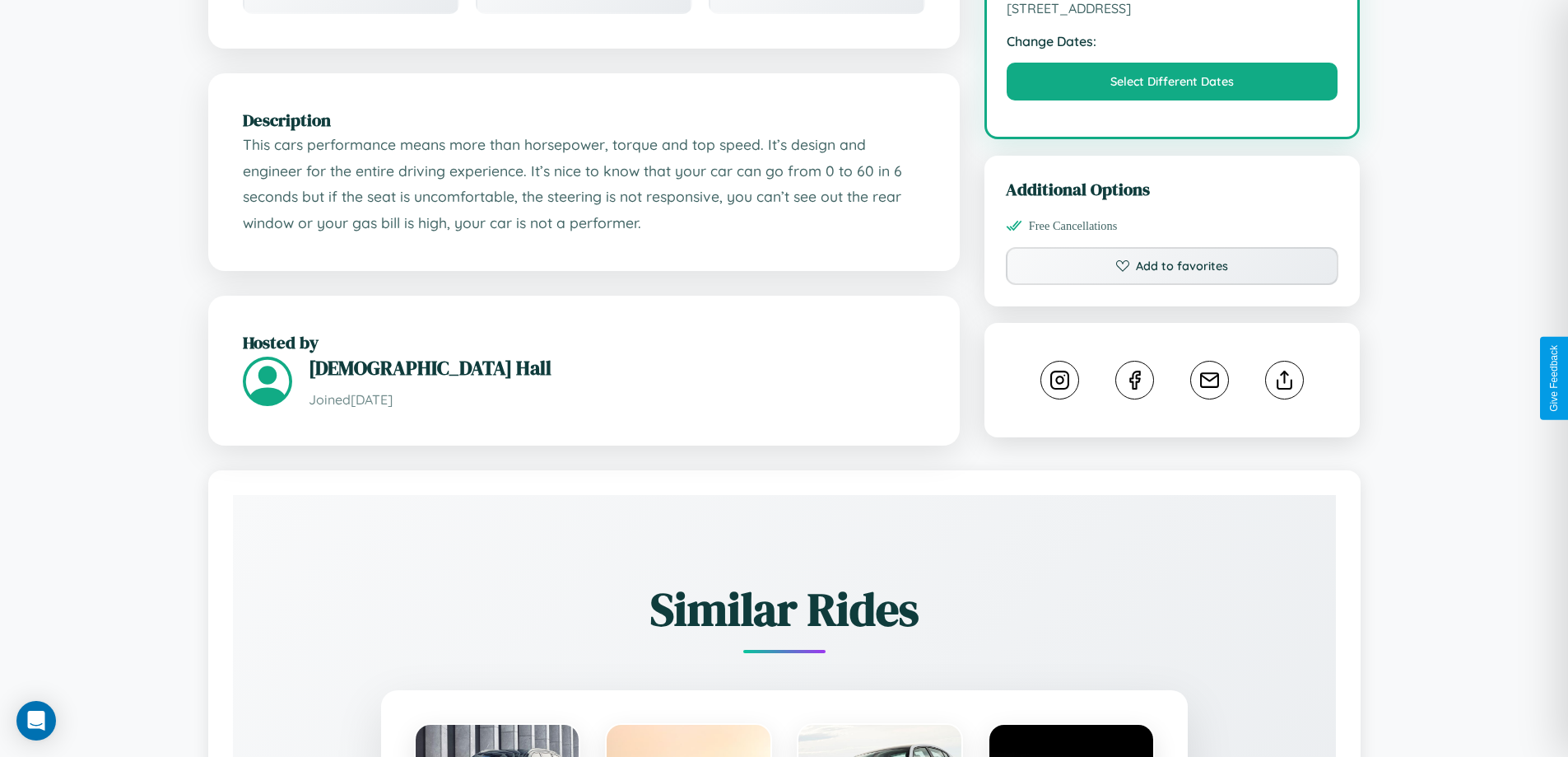
scroll to position [541, 0]
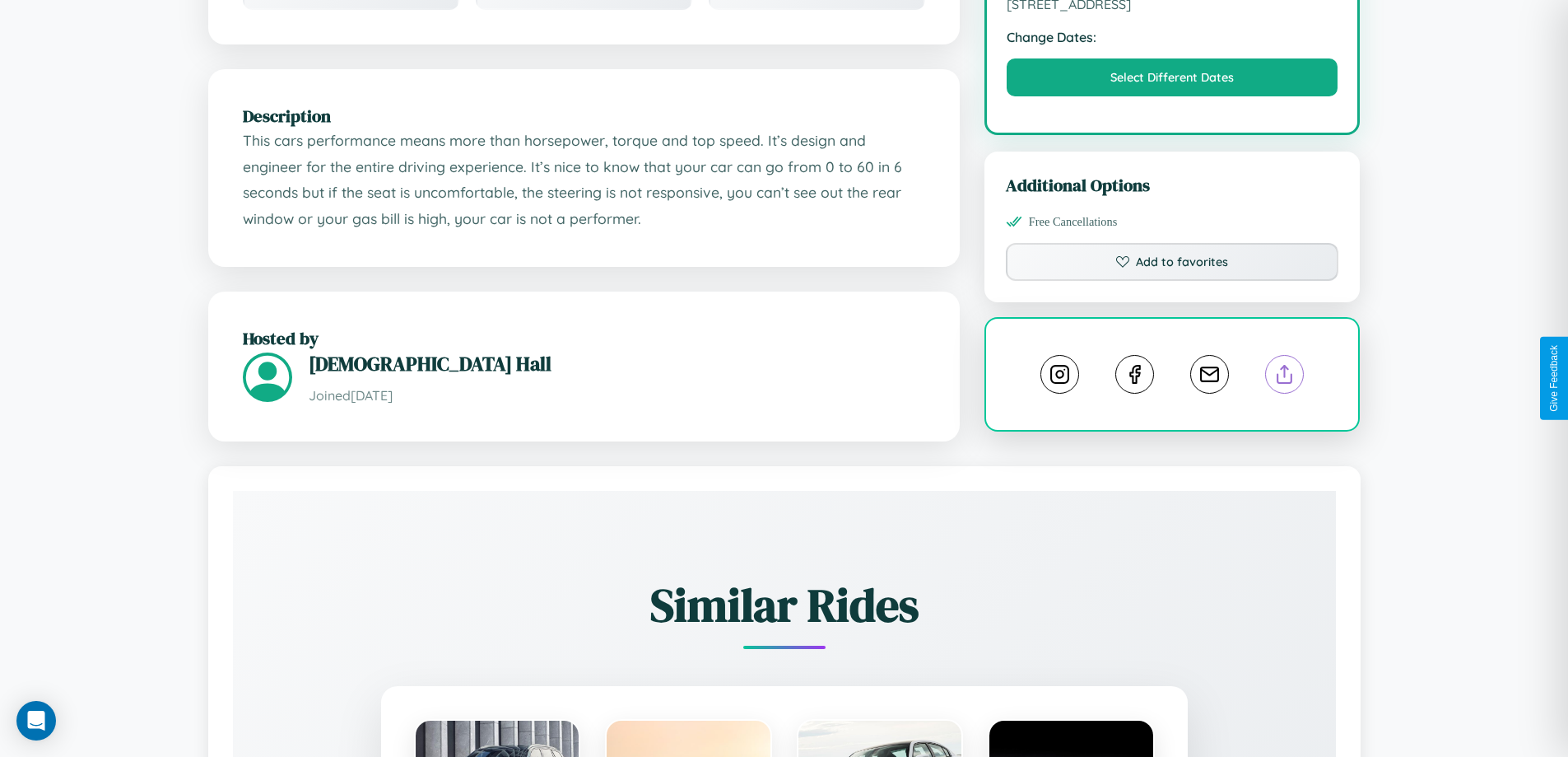
click at [1285, 377] on line at bounding box center [1285, 371] width 0 height 12
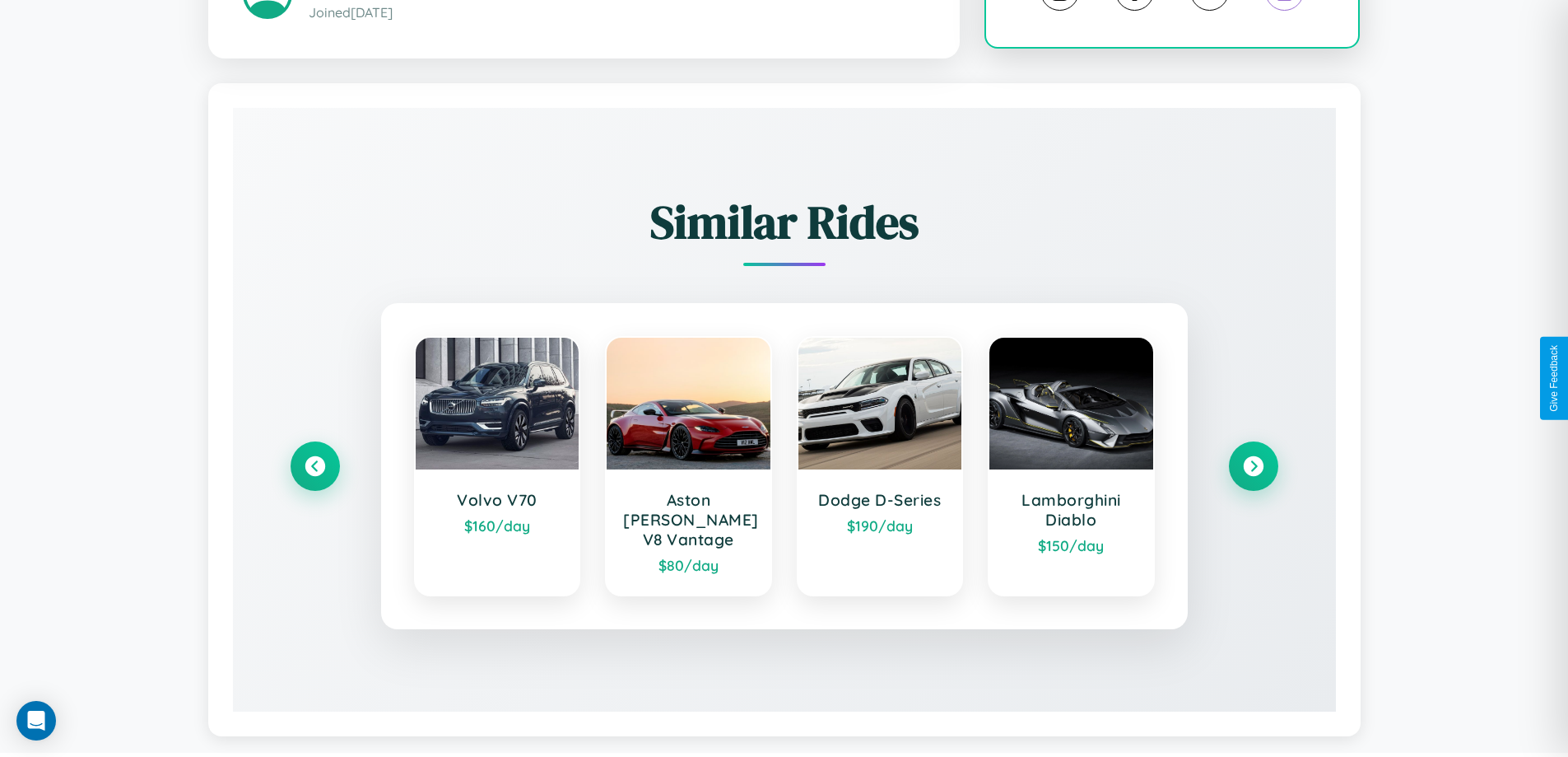
scroll to position [925, 0]
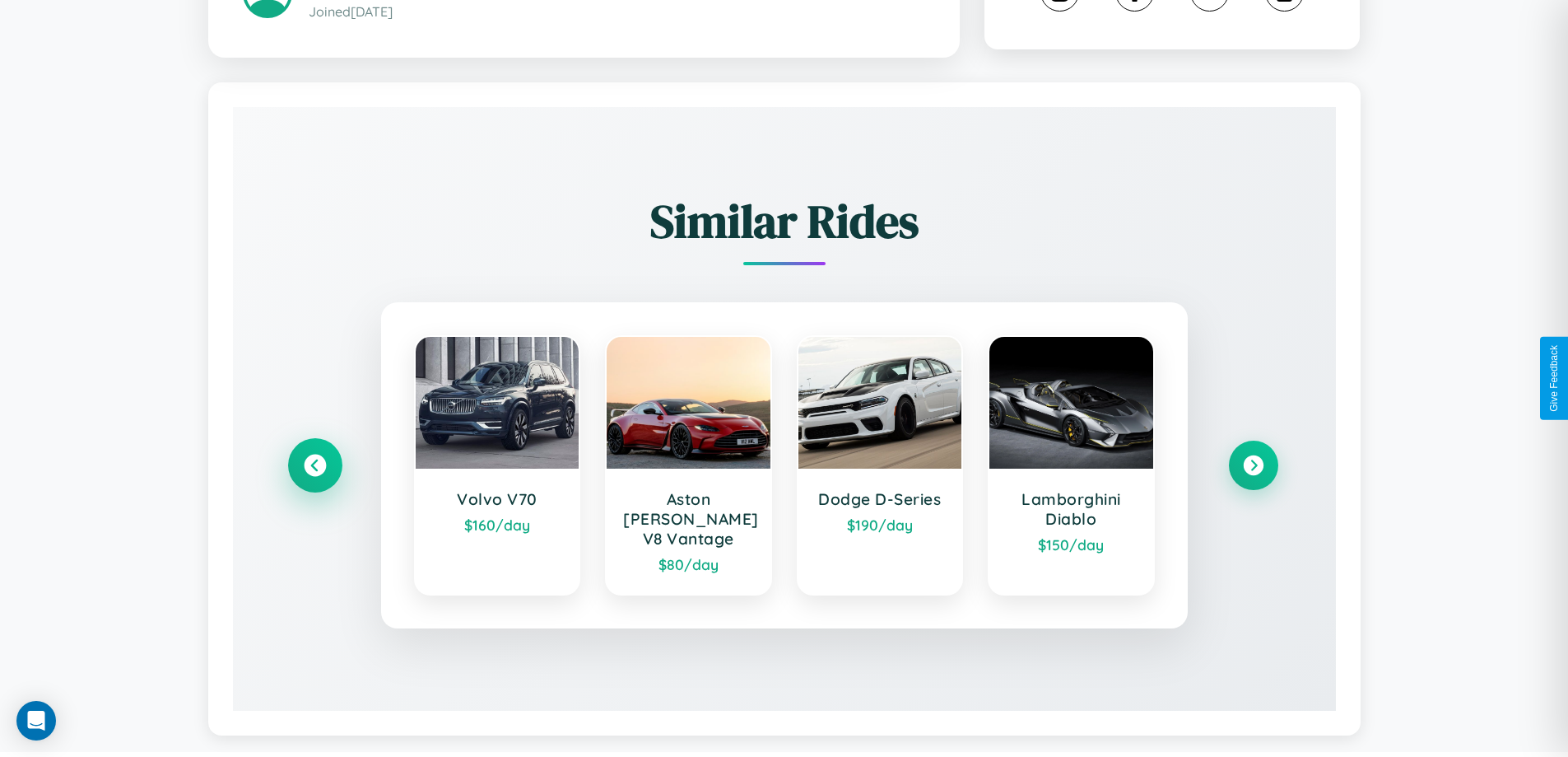
click at [314, 458] on icon at bounding box center [314, 466] width 22 height 22
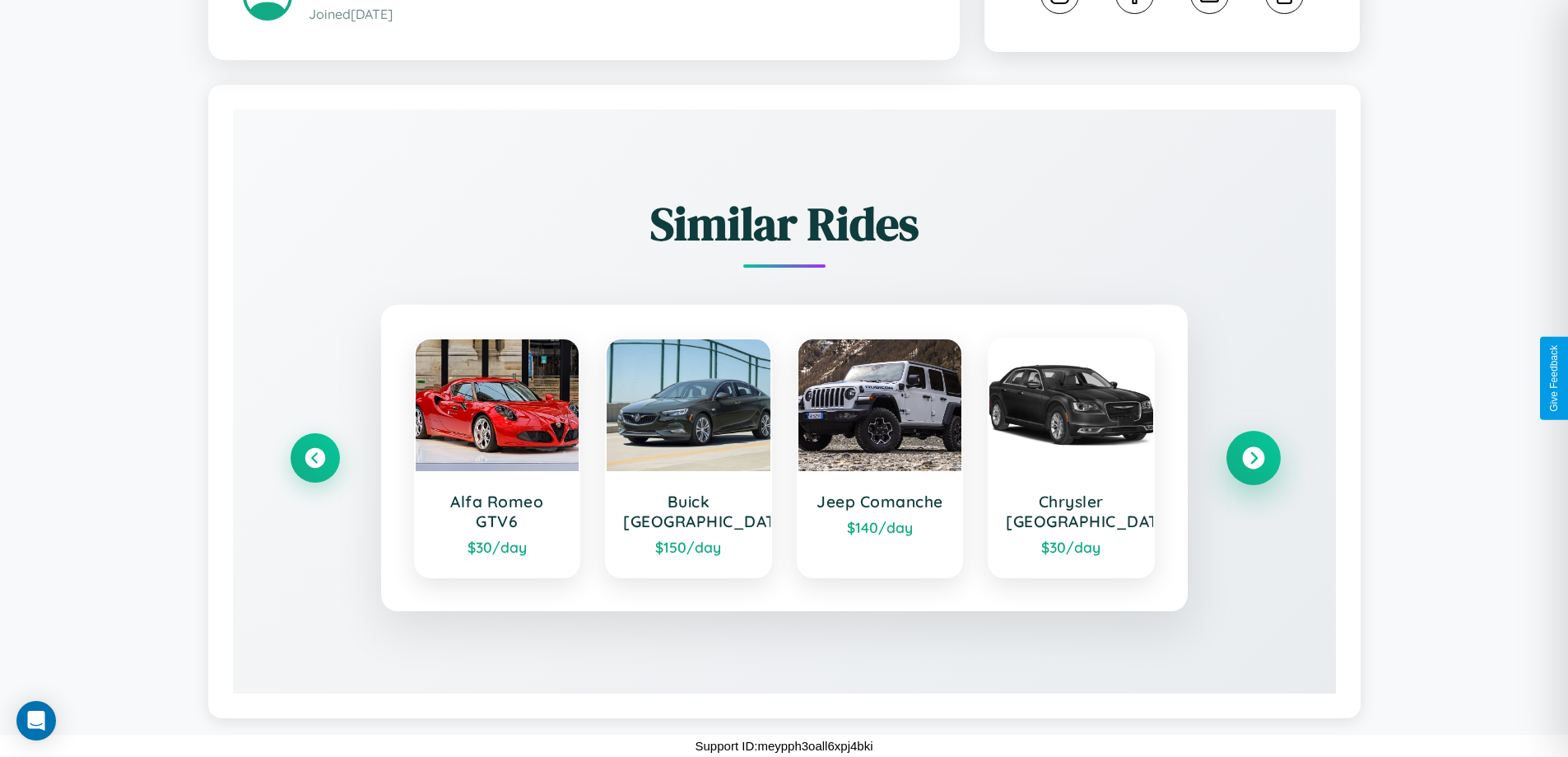
click at [1253, 458] on icon at bounding box center [1253, 458] width 22 height 22
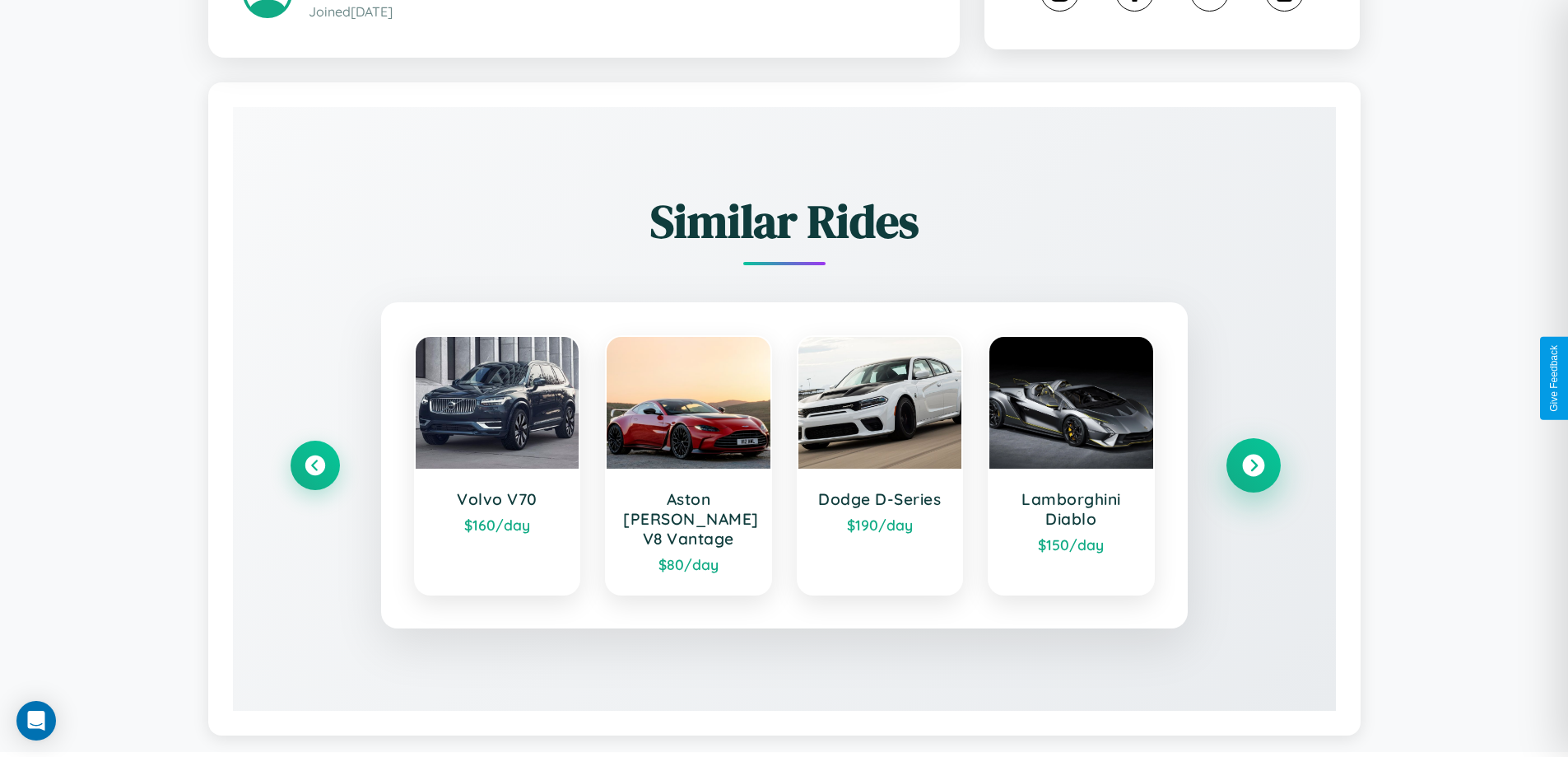
click at [1253, 458] on icon at bounding box center [1253, 466] width 22 height 22
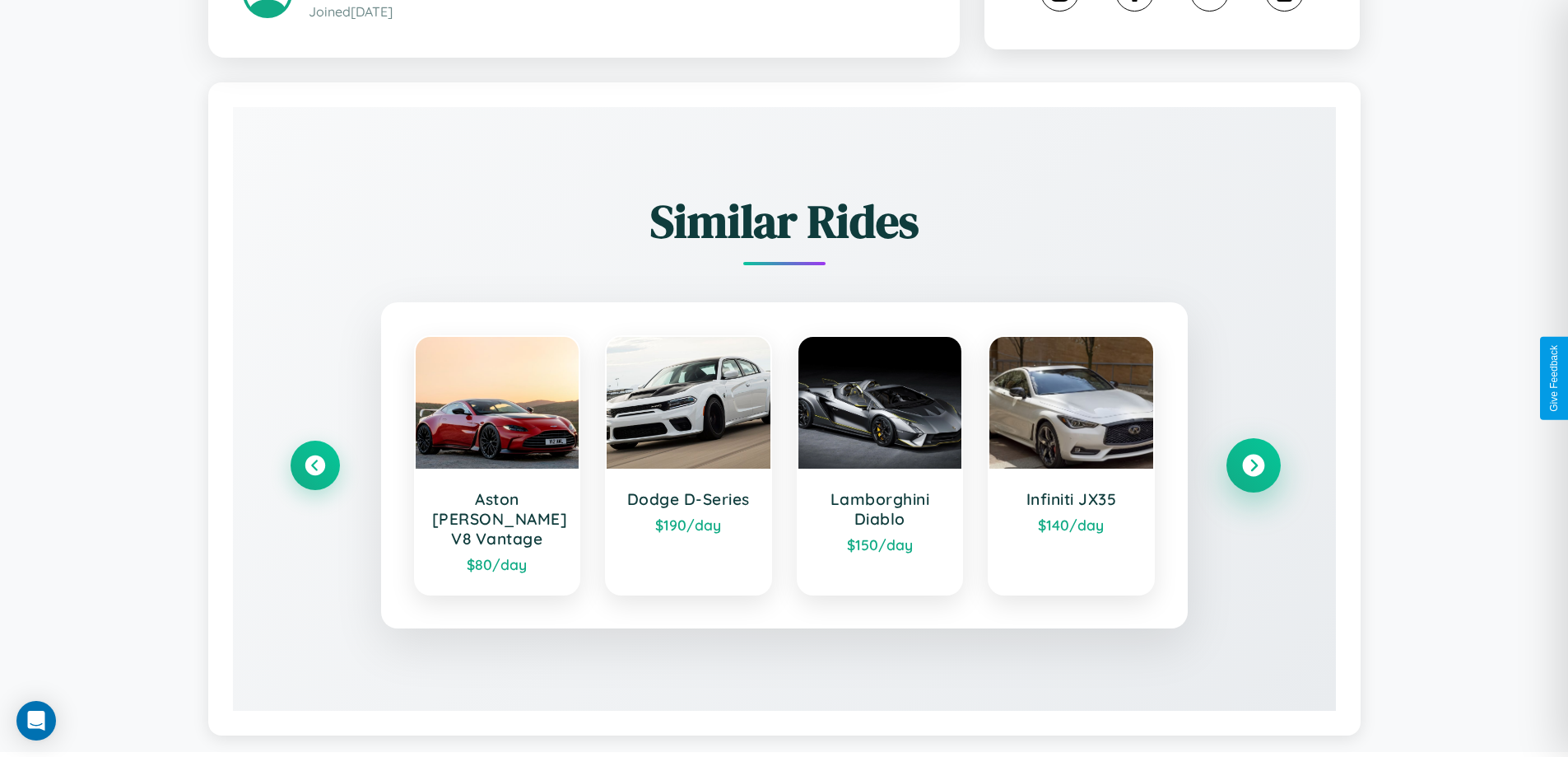
click at [1253, 458] on icon at bounding box center [1253, 466] width 22 height 22
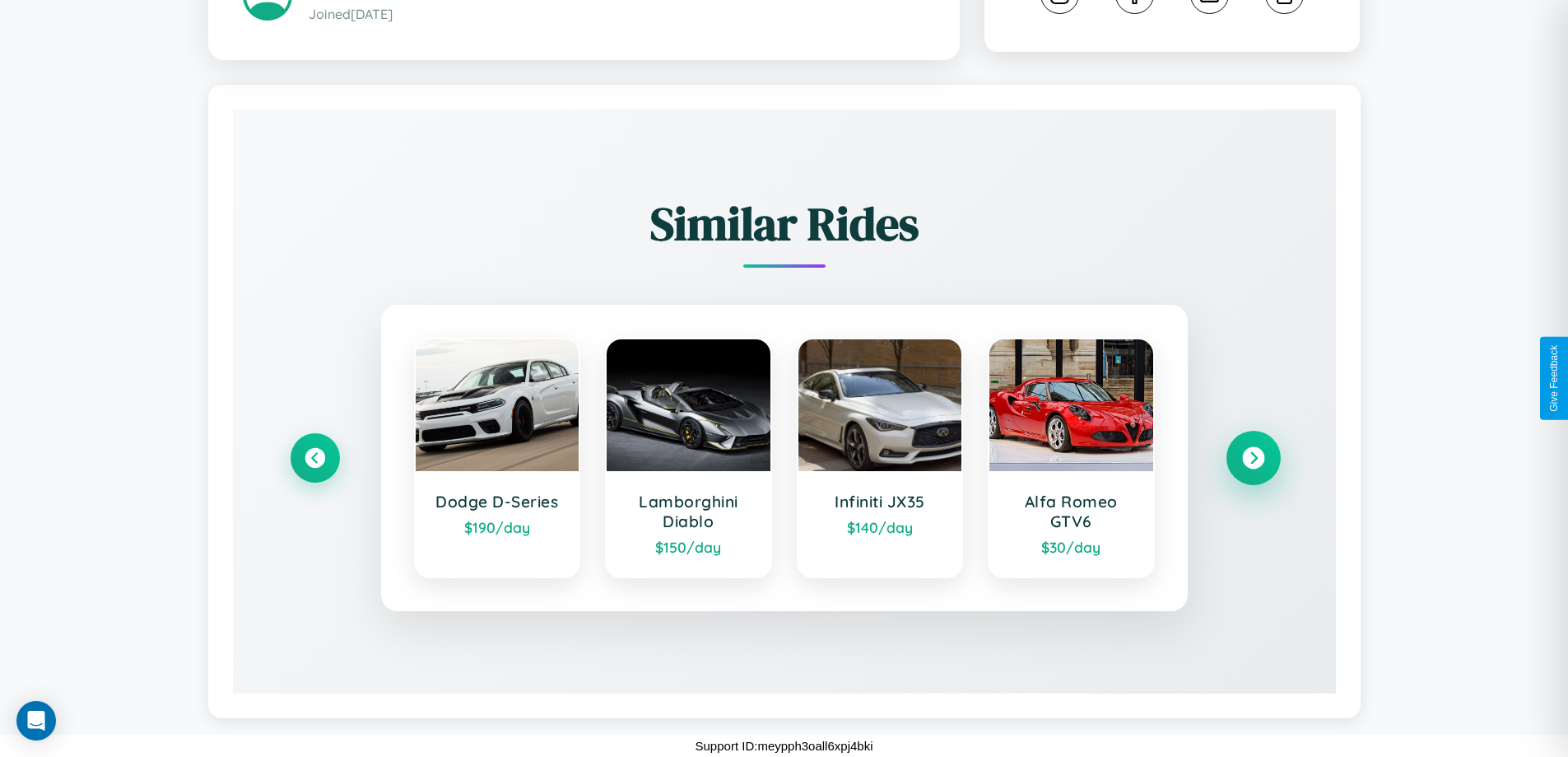
click at [1253, 458] on icon at bounding box center [1253, 458] width 22 height 22
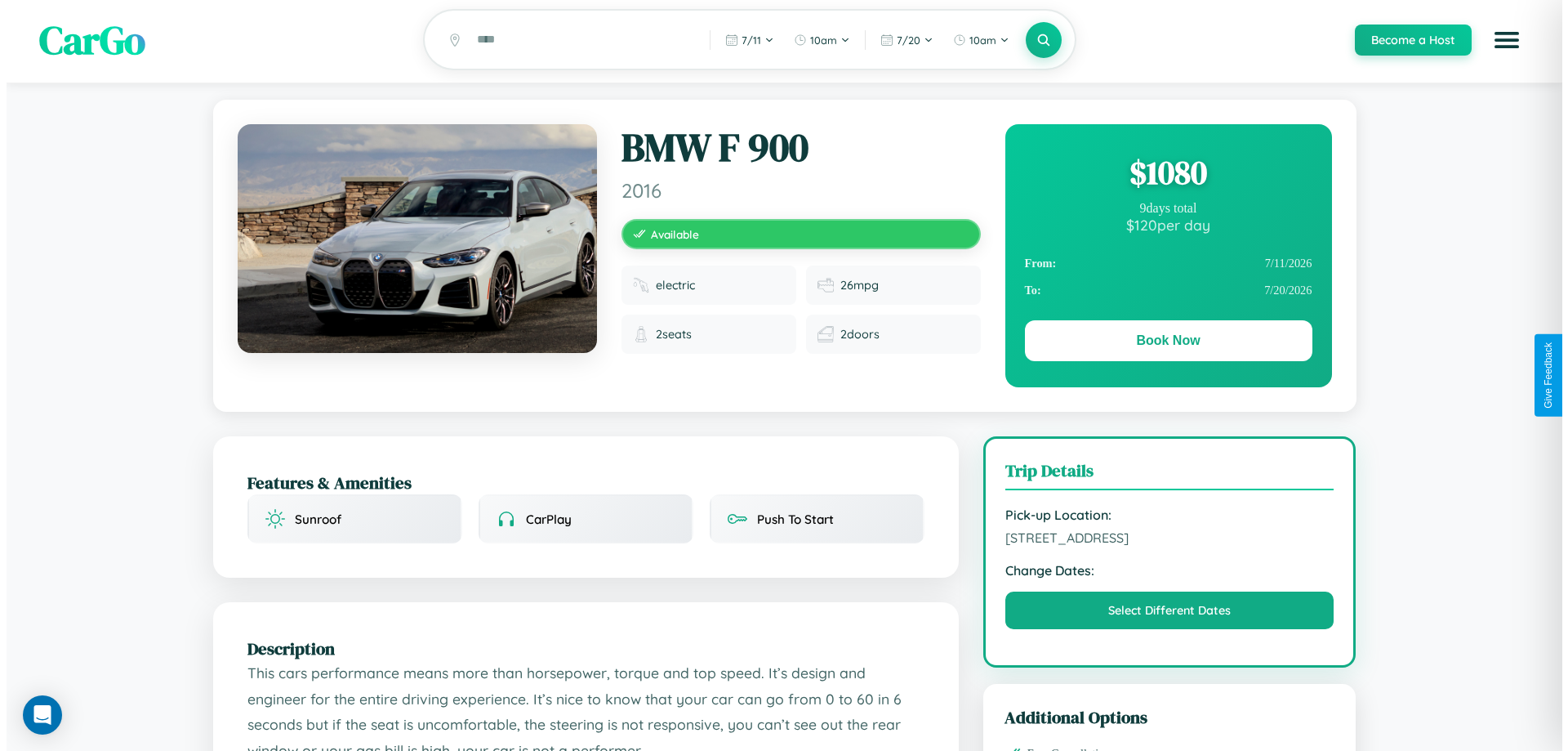
scroll to position [0, 0]
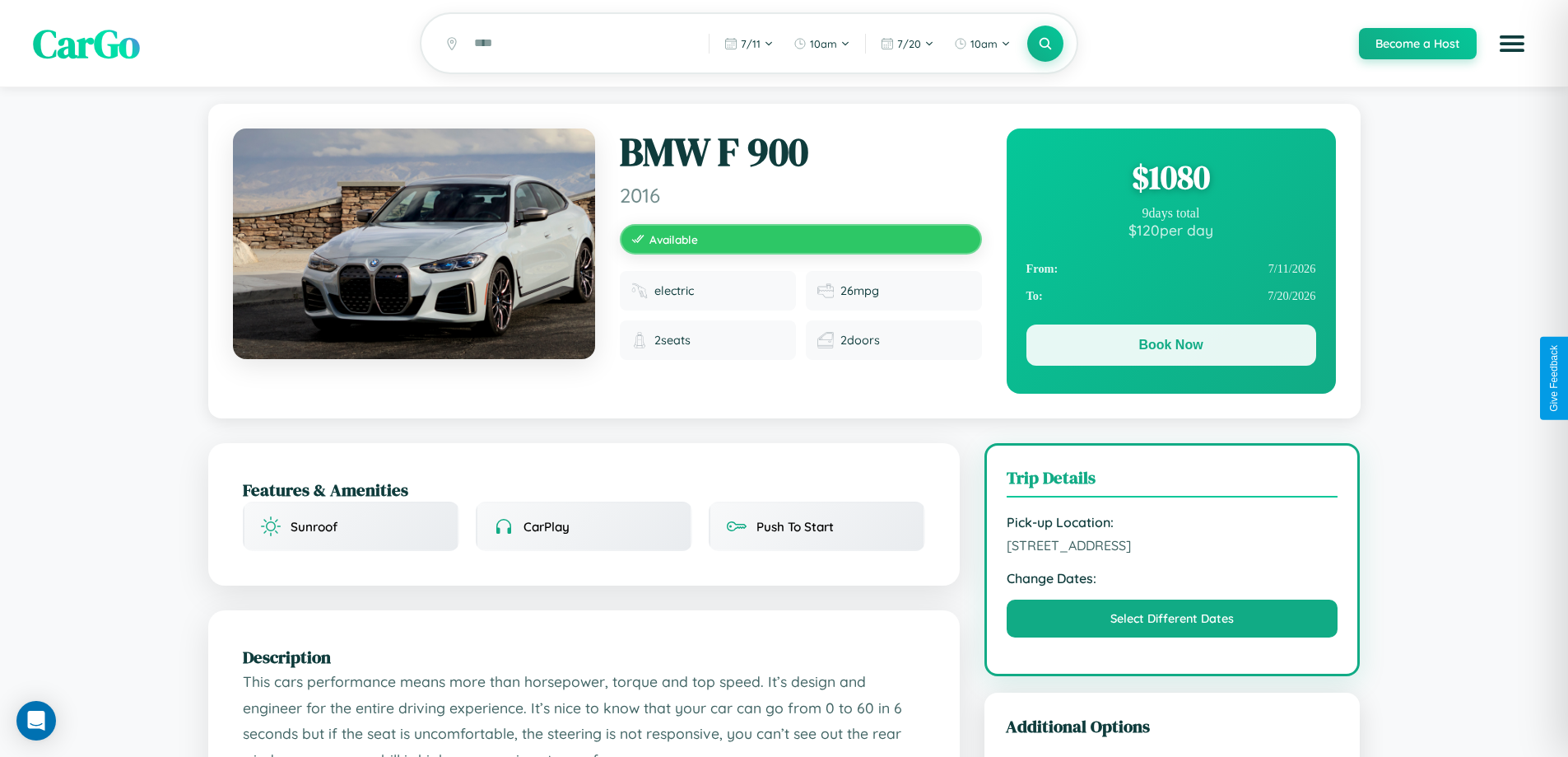
click at [1171, 348] on button "Book Now" at bounding box center [1171, 345] width 289 height 42
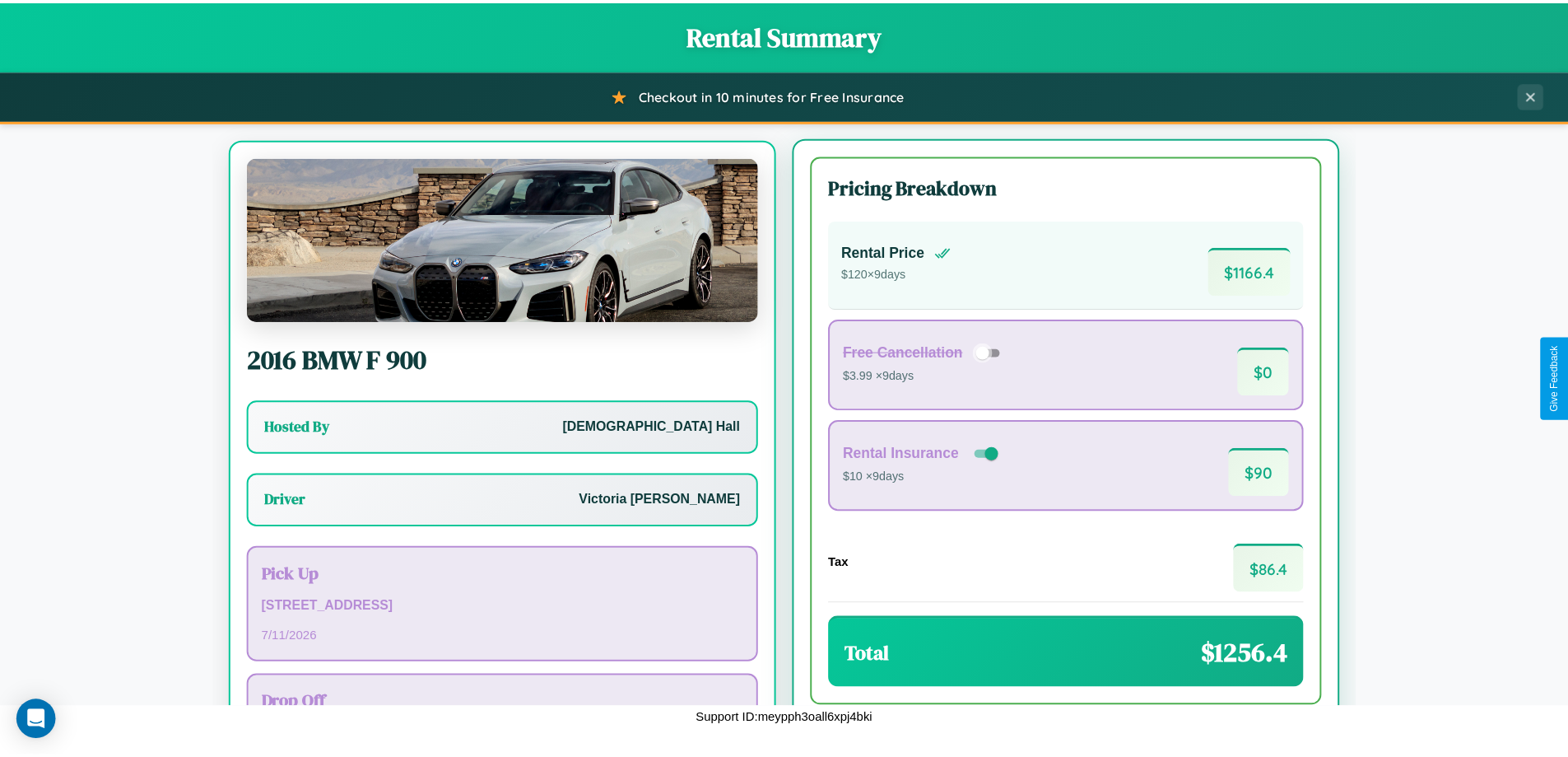
scroll to position [77, 0]
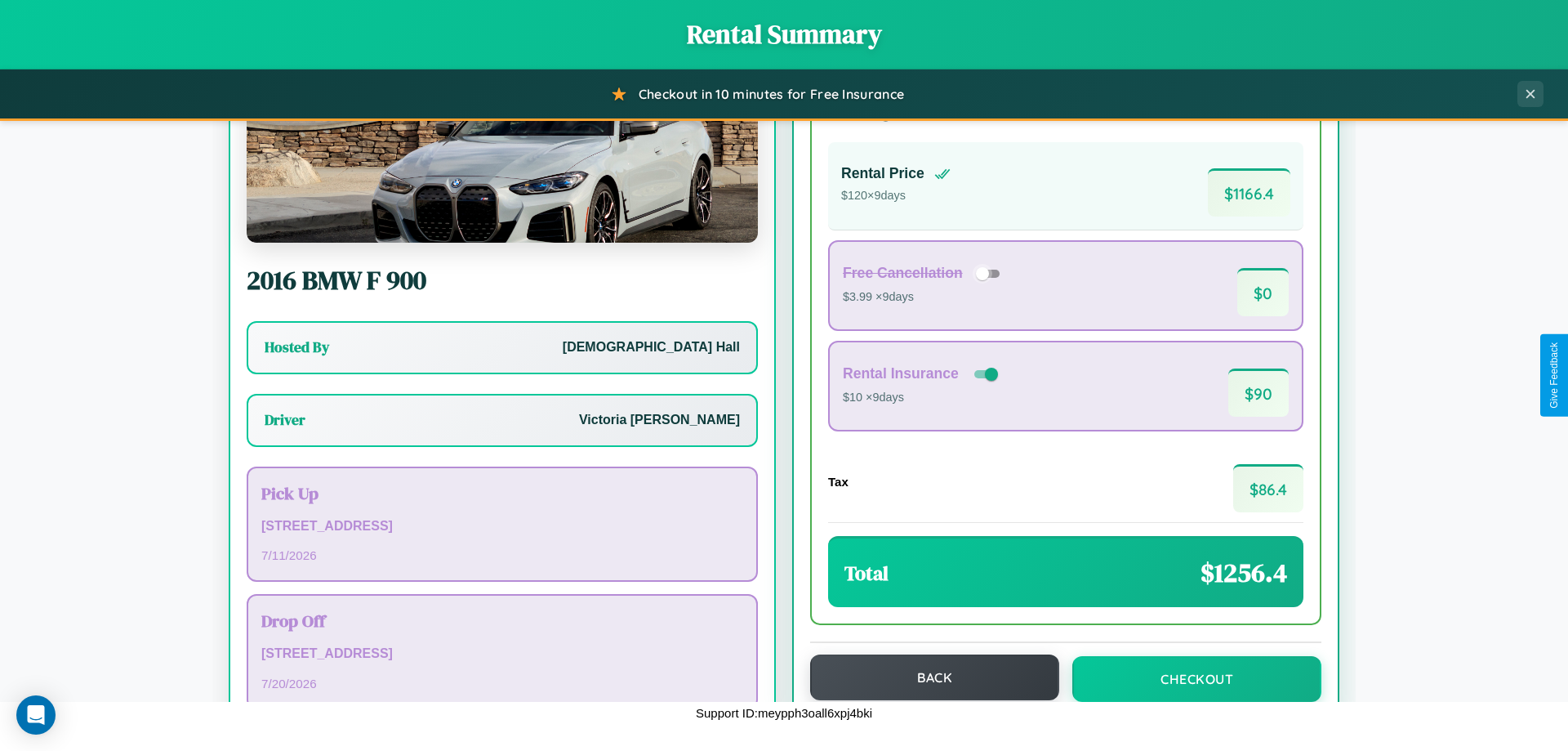
click at [927, 677] on button "Back" at bounding box center [935, 677] width 249 height 46
